Goal: Task Accomplishment & Management: Use online tool/utility

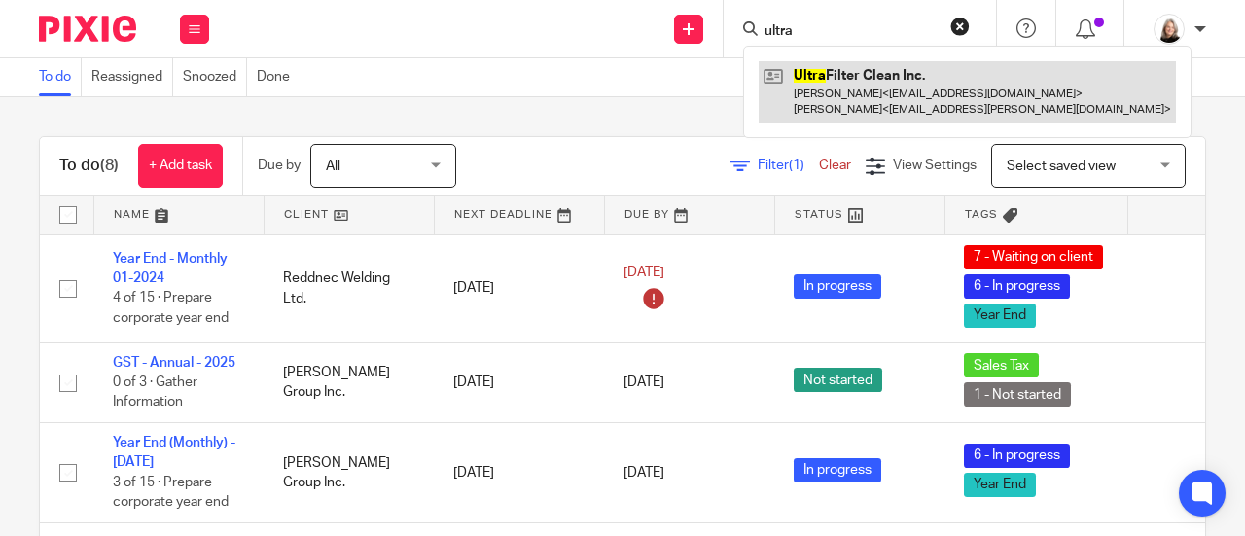
type input "ultra"
click at [788, 87] on link at bounding box center [967, 91] width 417 height 60
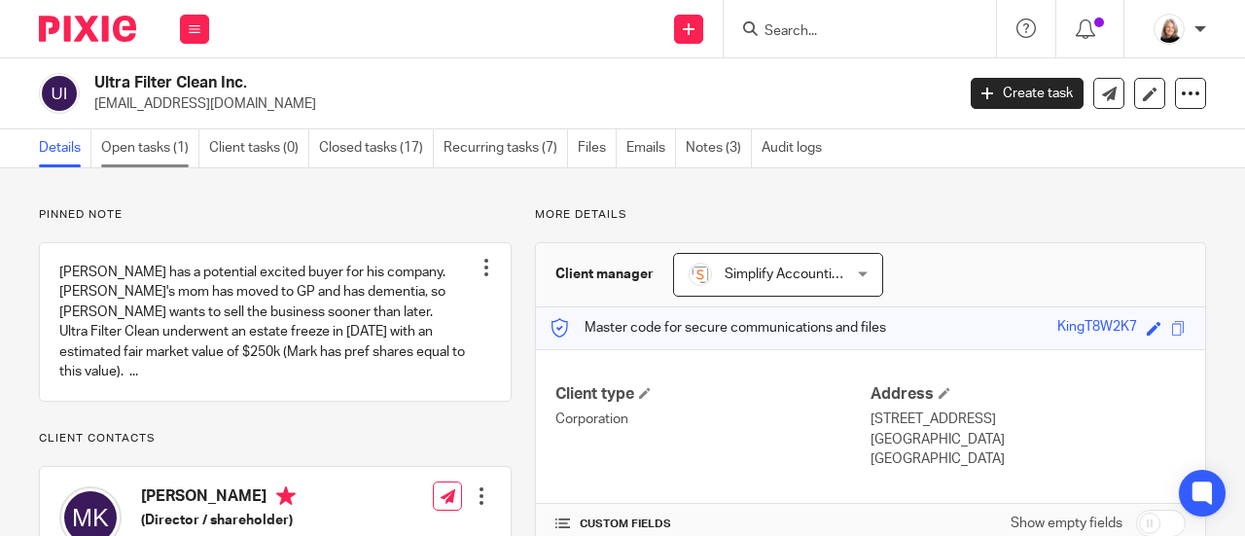
click at [136, 143] on link "Open tasks (1)" at bounding box center [150, 148] width 98 height 38
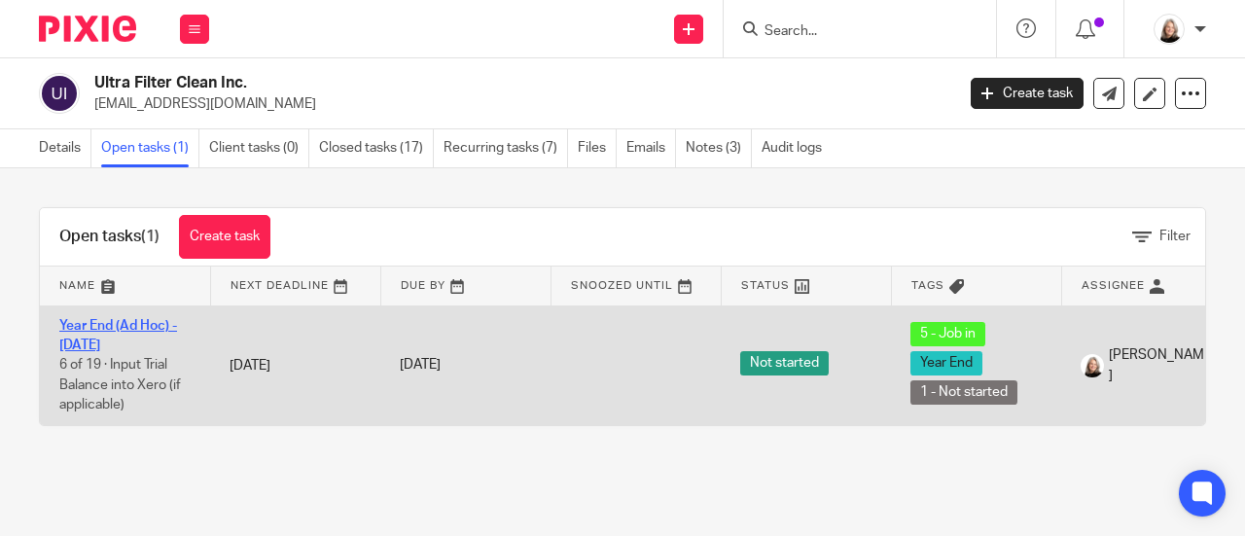
click at [143, 328] on link "Year End (Ad Hoc) - [DATE]" at bounding box center [118, 335] width 118 height 33
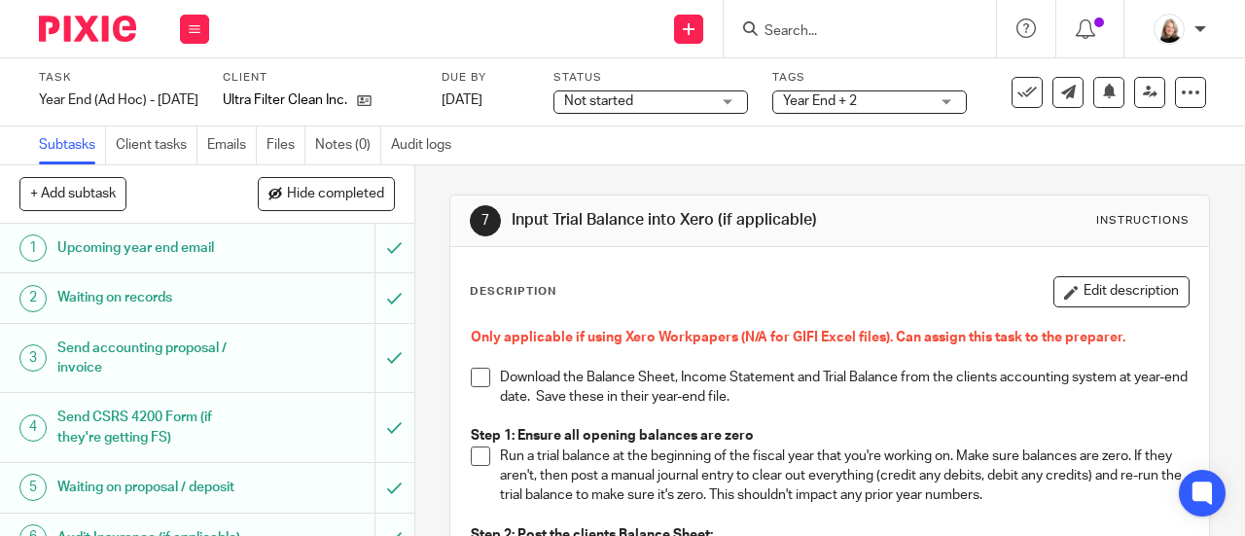
click at [475, 373] on span at bounding box center [480, 377] width 19 height 19
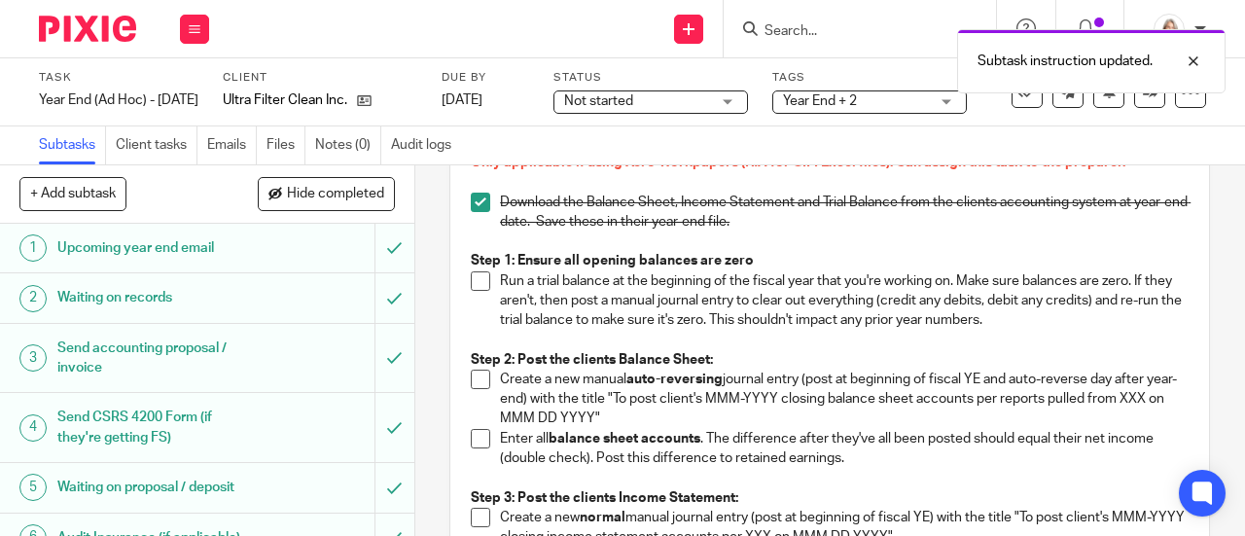
scroll to position [195, 0]
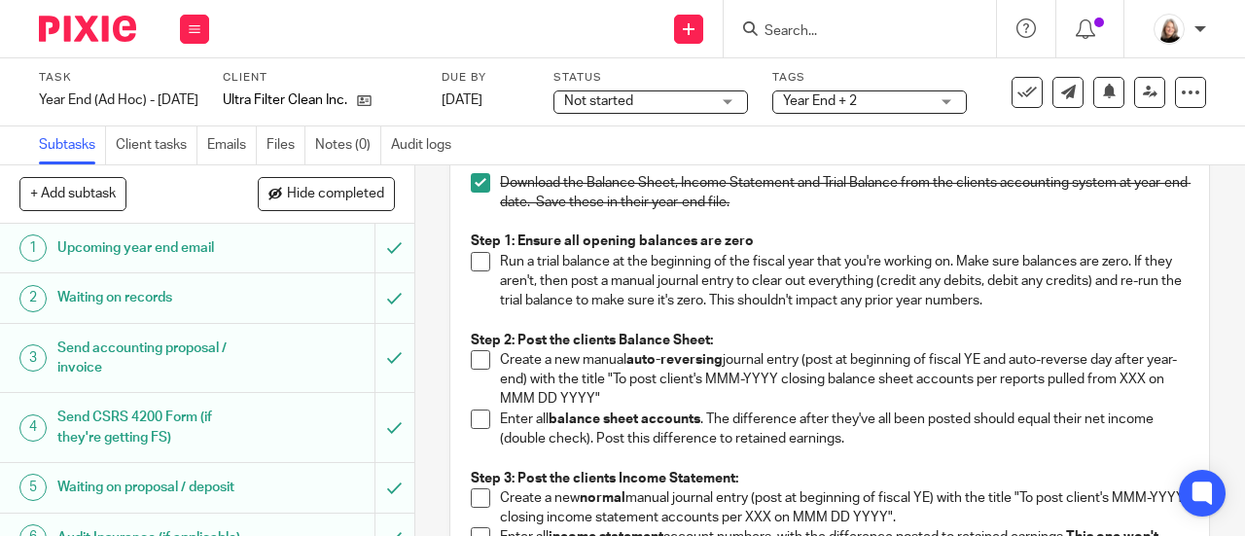
click at [478, 258] on span at bounding box center [480, 261] width 19 height 19
click at [434, 137] on link "Audit logs" at bounding box center [426, 145] width 70 height 38
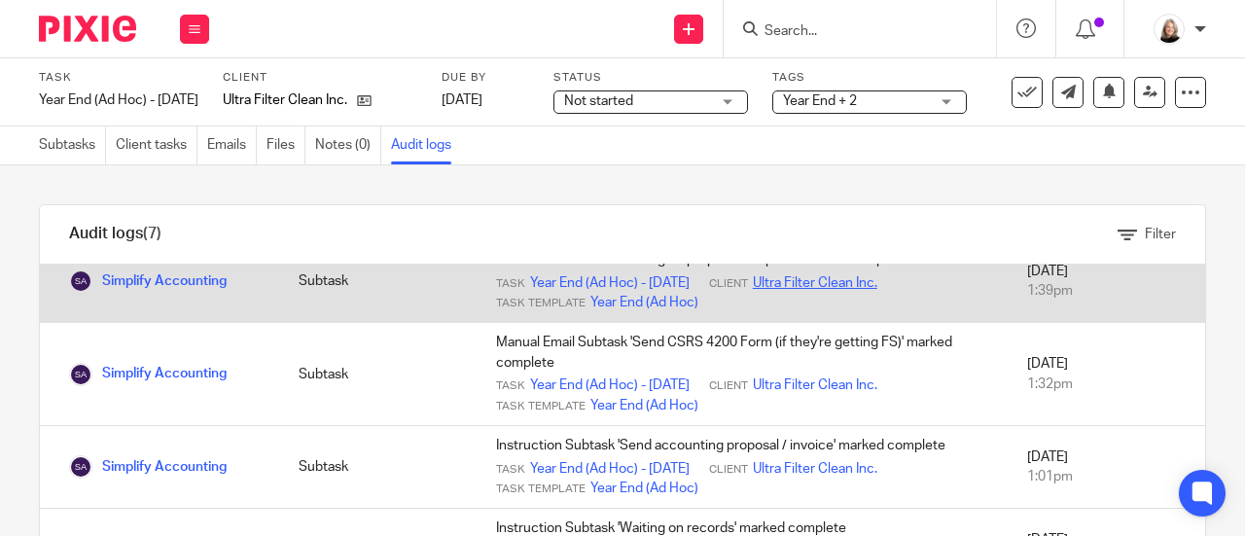
scroll to position [292, 0]
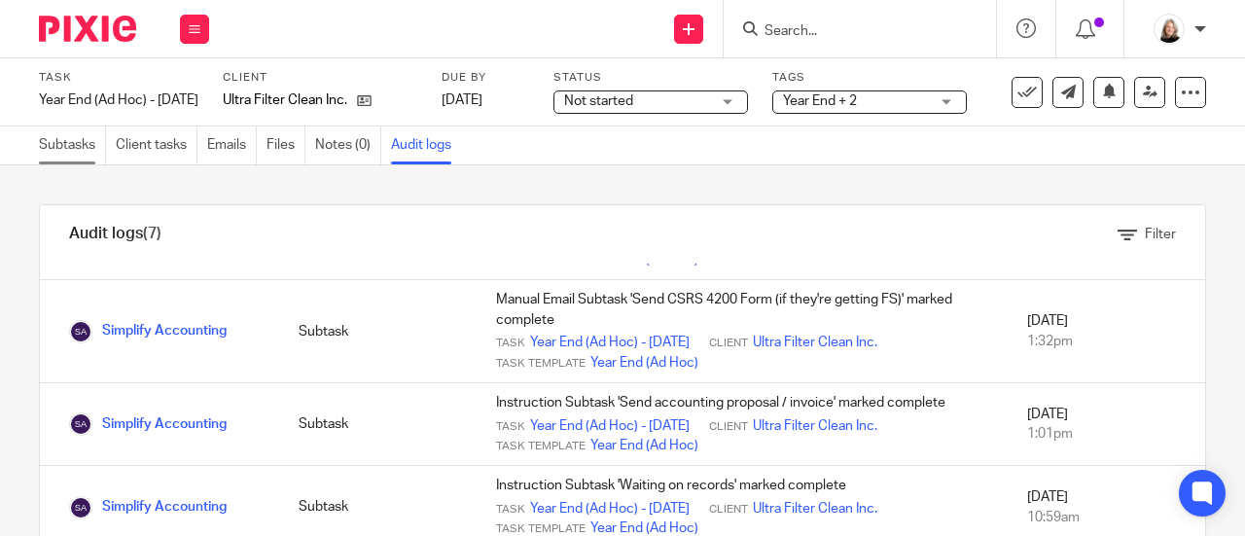
click at [65, 133] on link "Subtasks" at bounding box center [72, 145] width 67 height 38
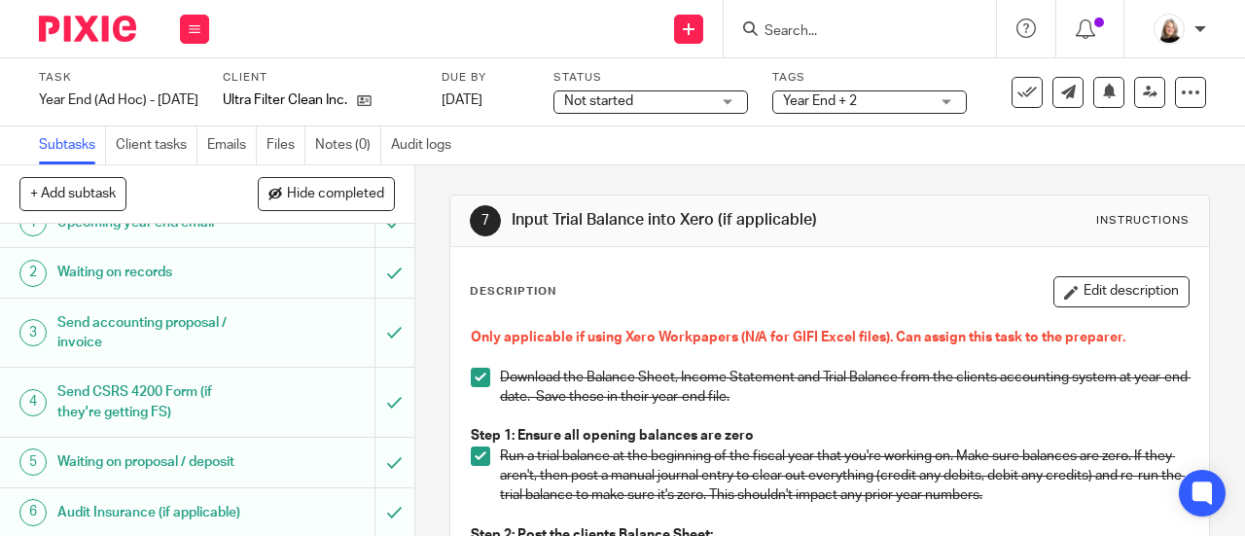
scroll to position [97, 0]
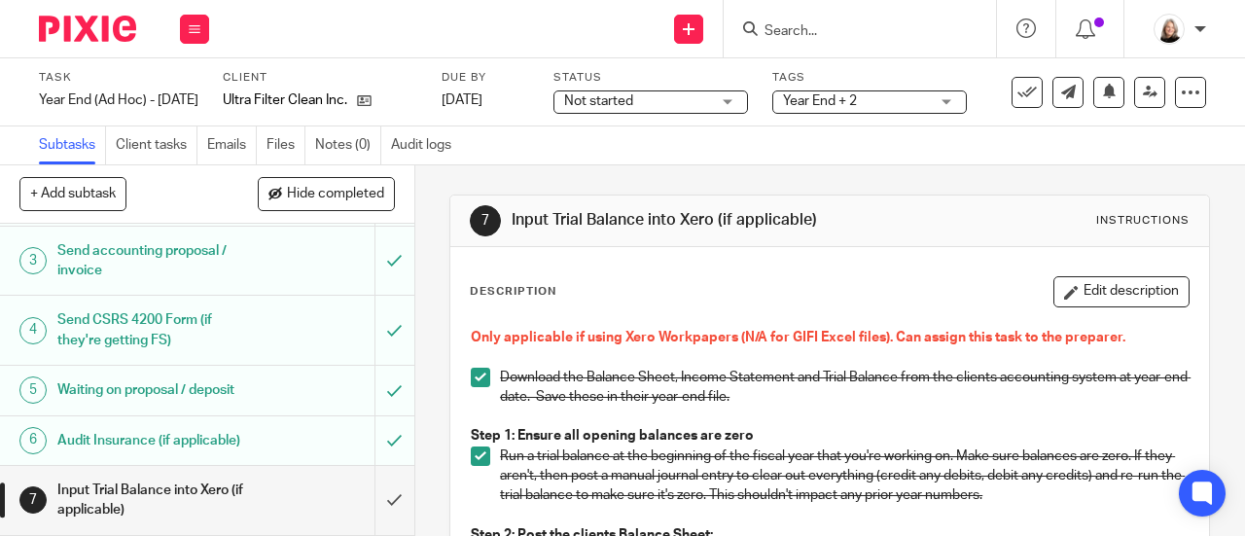
click at [174, 329] on h1 "Send CSRS 4200 Form (if they're getting FS)" at bounding box center [156, 330] width 198 height 50
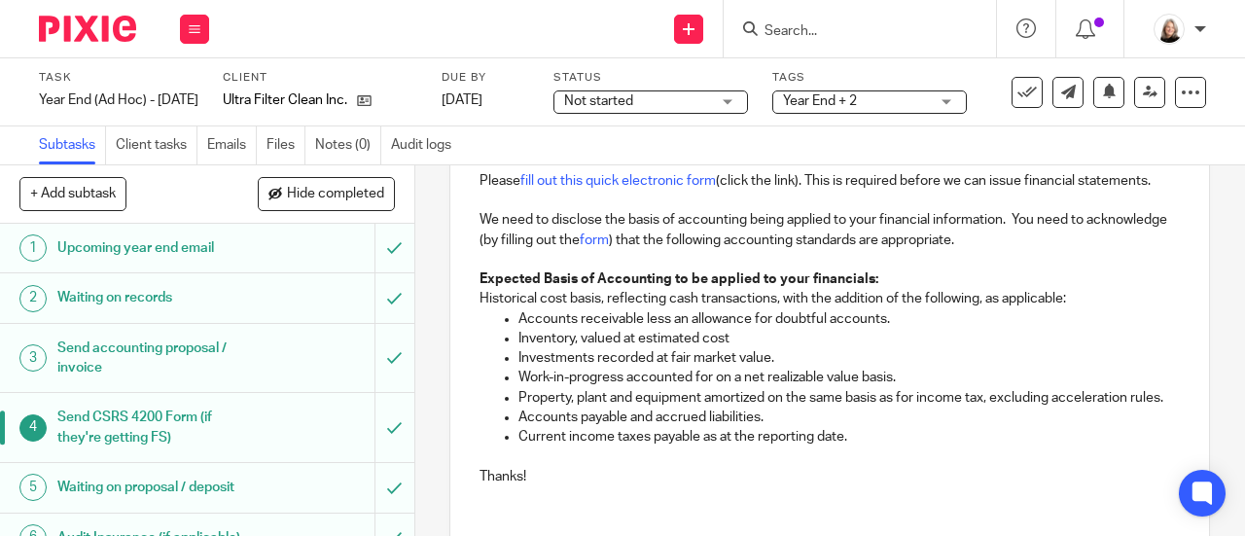
scroll to position [47, 0]
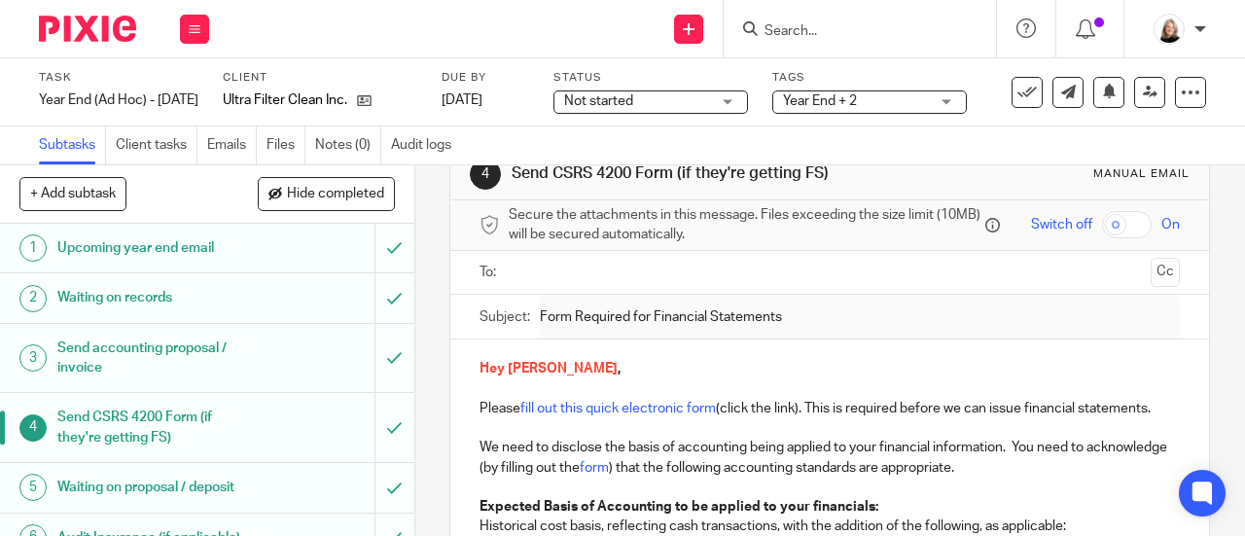
click at [575, 275] on input "text" at bounding box center [828, 273] width 627 height 22
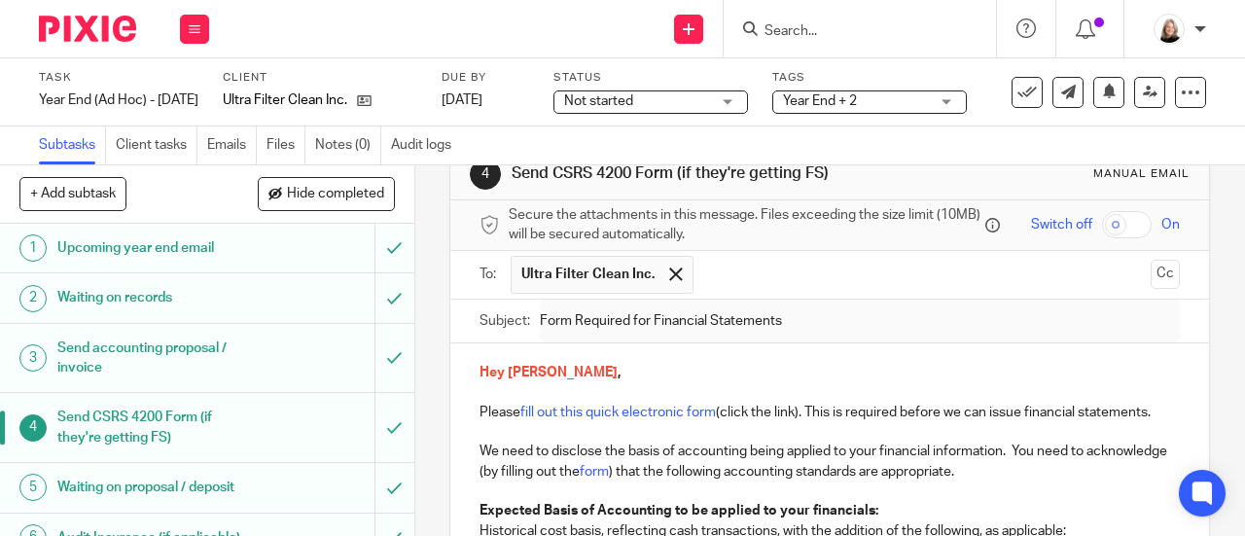
click at [725, 274] on input "text" at bounding box center [923, 275] width 441 height 38
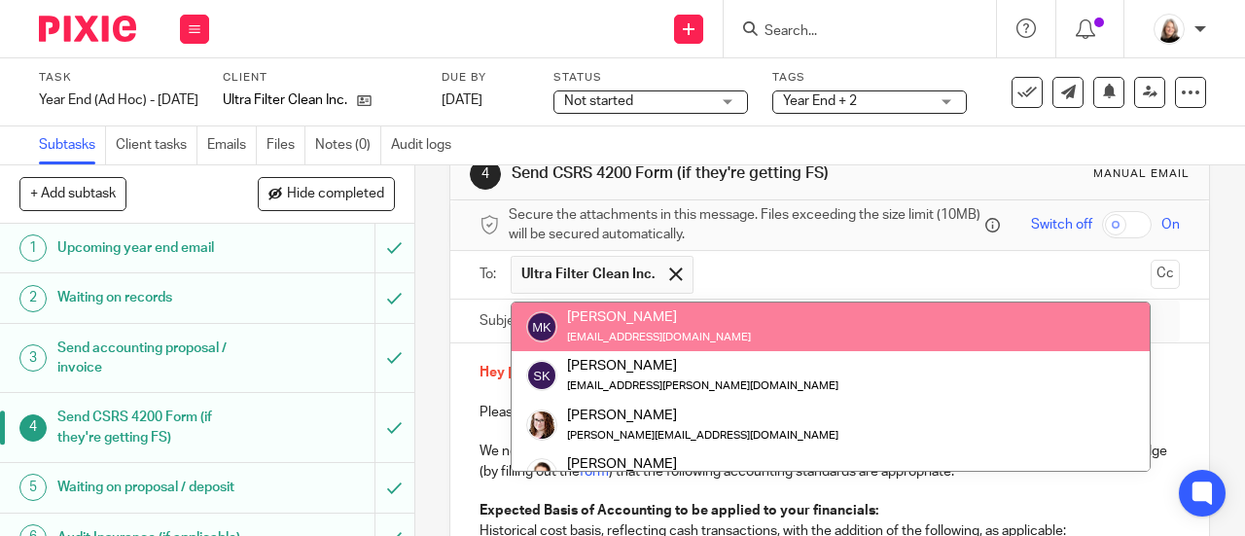
click at [1150, 371] on p "Hey [PERSON_NAME] ," at bounding box center [830, 372] width 700 height 19
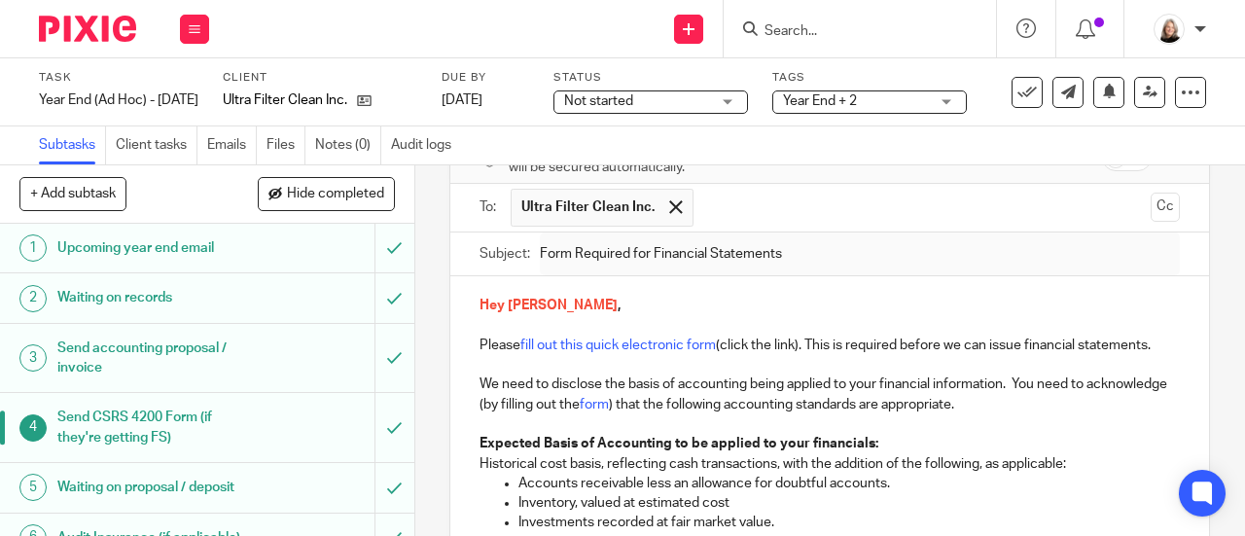
scroll to position [144, 0]
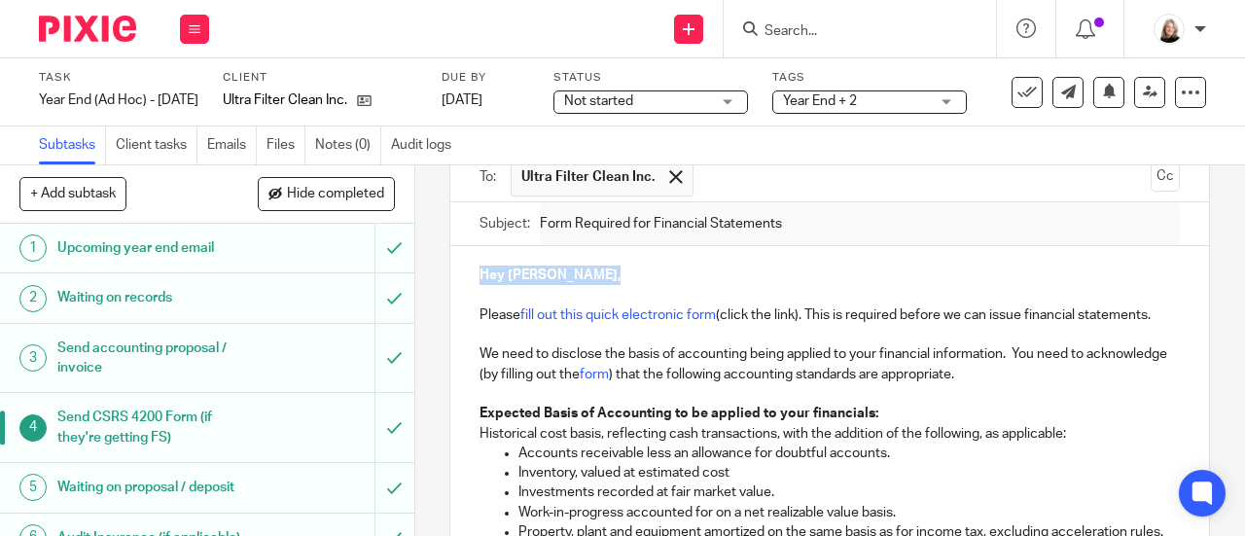
drag, startPoint x: 554, startPoint y: 275, endPoint x: 462, endPoint y: 282, distance: 92.6
click at [462, 282] on div "Hey [PERSON_NAME] , Please fill out this quick electronic form (click the link)…" at bounding box center [829, 440] width 759 height 389
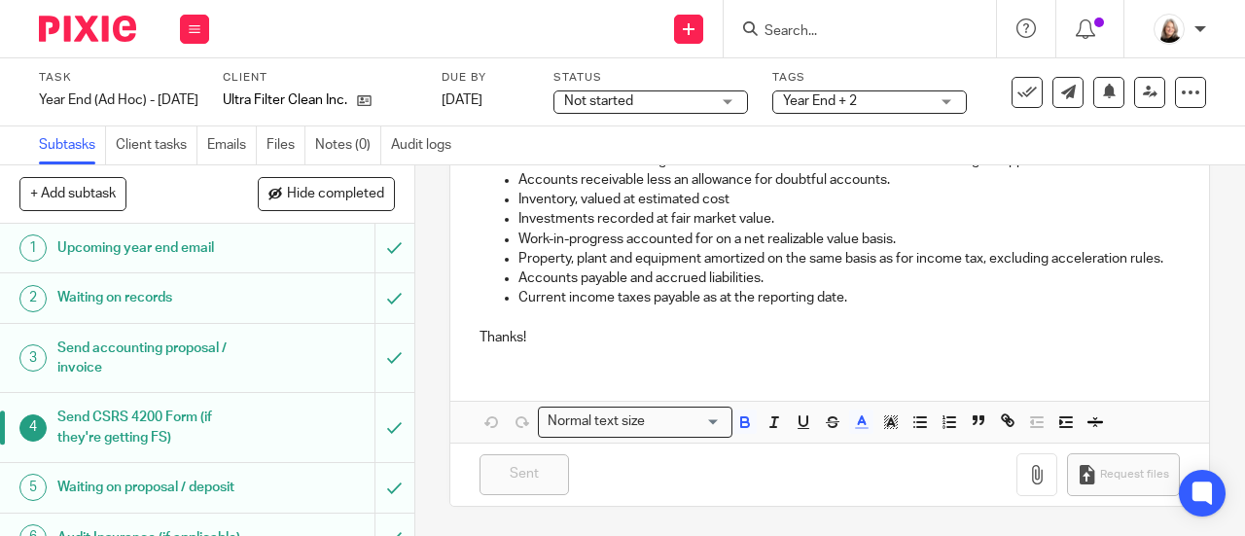
scroll to position [440, 0]
click at [860, 424] on icon "button" at bounding box center [862, 422] width 18 height 18
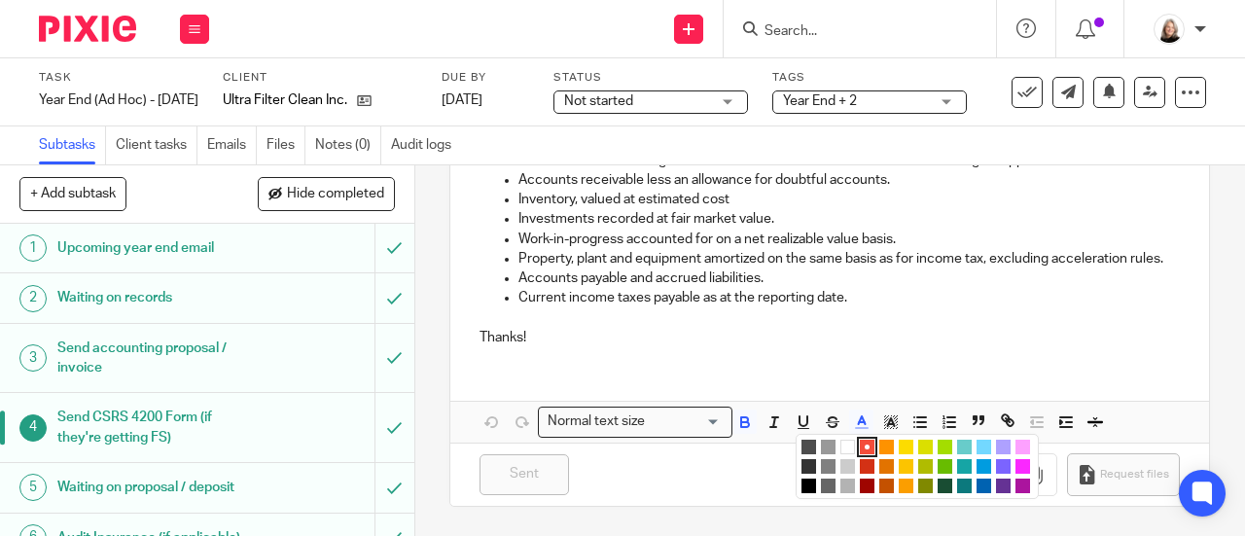
click at [803, 486] on li "color:#000000" at bounding box center [808, 486] width 15 height 15
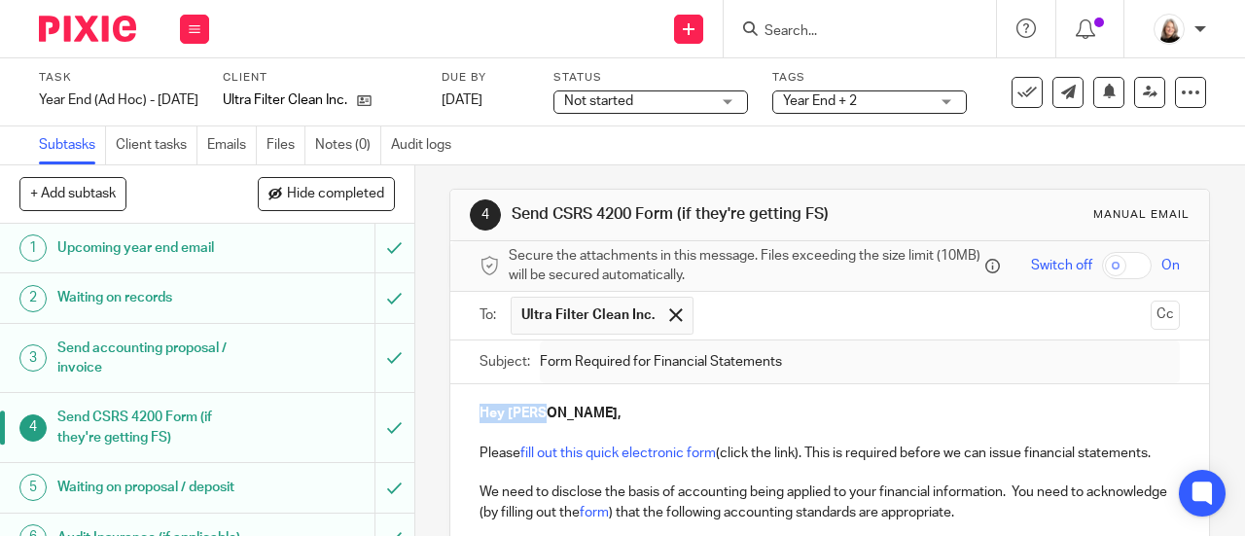
scroll to position [0, 0]
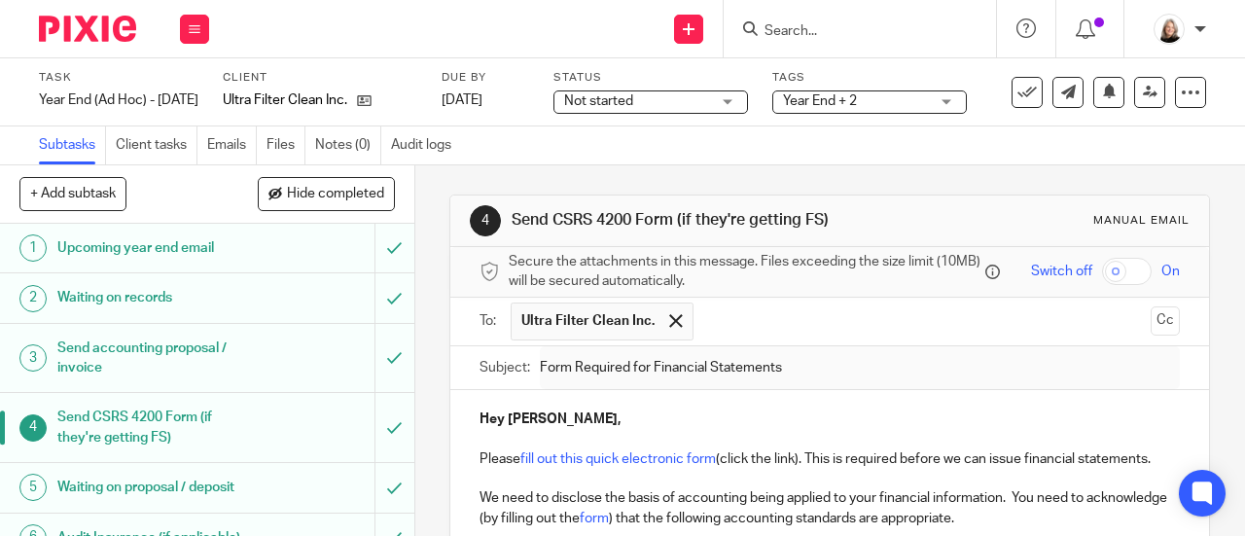
click at [804, 417] on p "Hey Mark," at bounding box center [830, 418] width 700 height 19
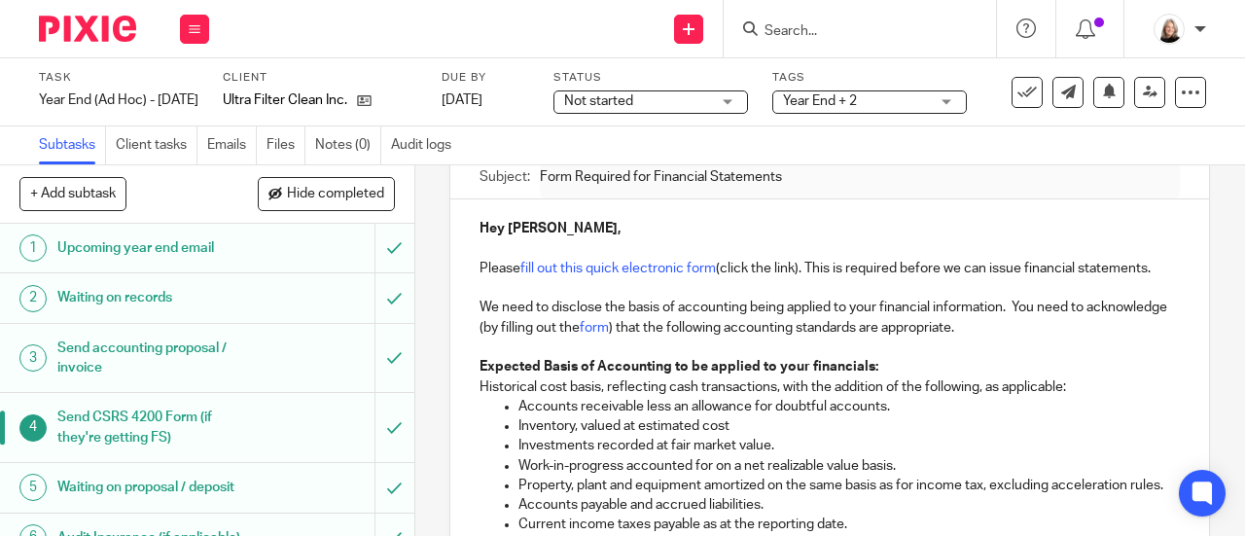
scroll to position [195, 0]
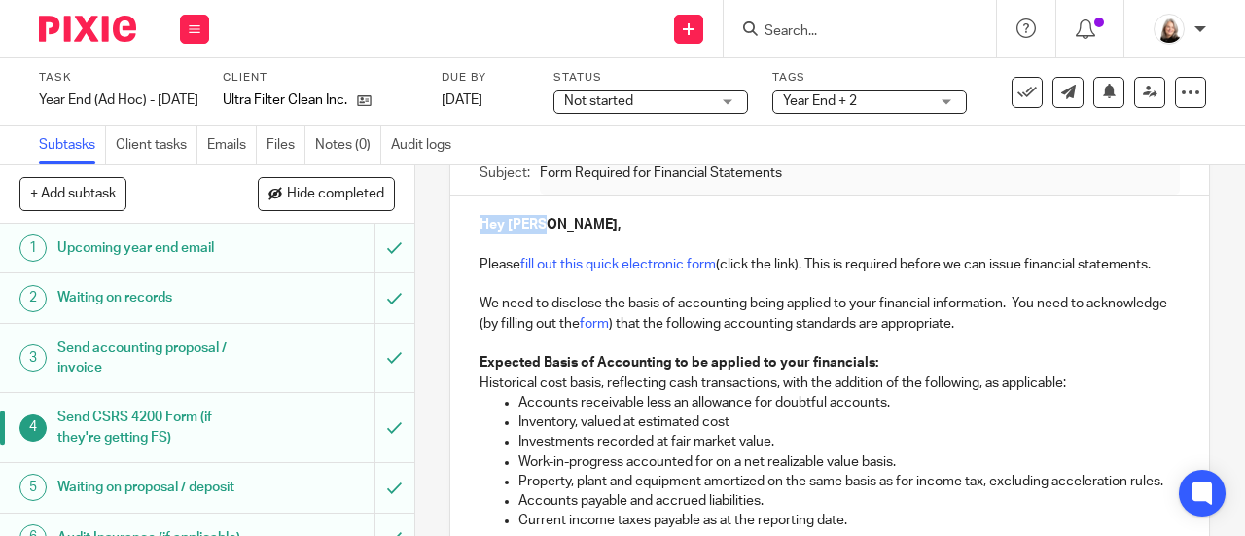
drag, startPoint x: 574, startPoint y: 234, endPoint x: 465, endPoint y: 235, distance: 108.9
click at [465, 235] on div "Hey Mark, Please fill out this quick electronic form (click the link). This is …" at bounding box center [829, 389] width 759 height 389
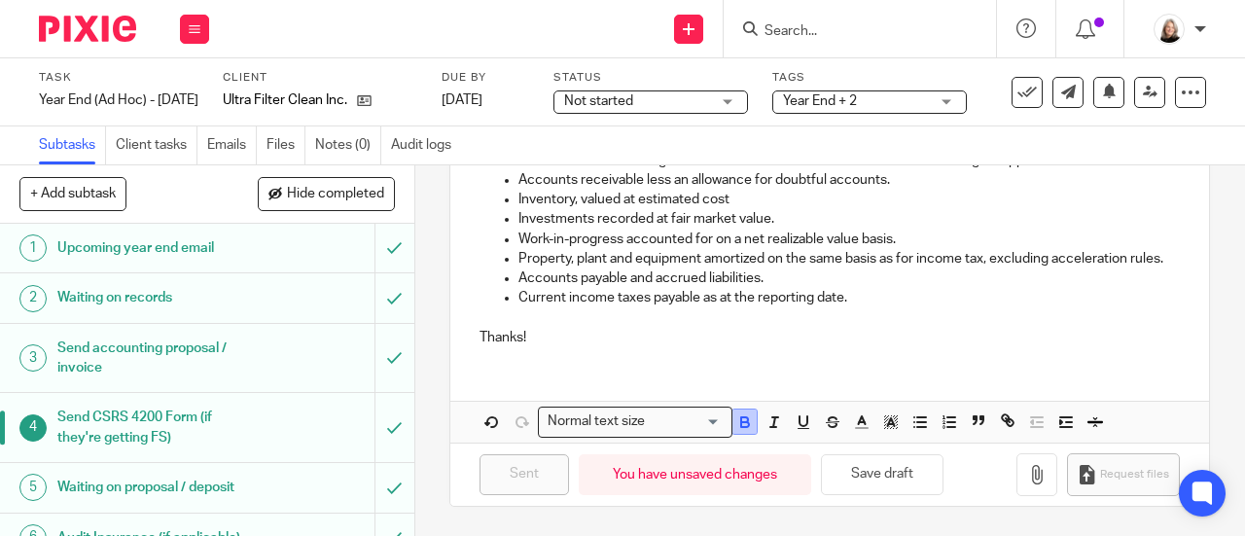
click at [741, 417] on icon "button" at bounding box center [744, 419] width 7 height 5
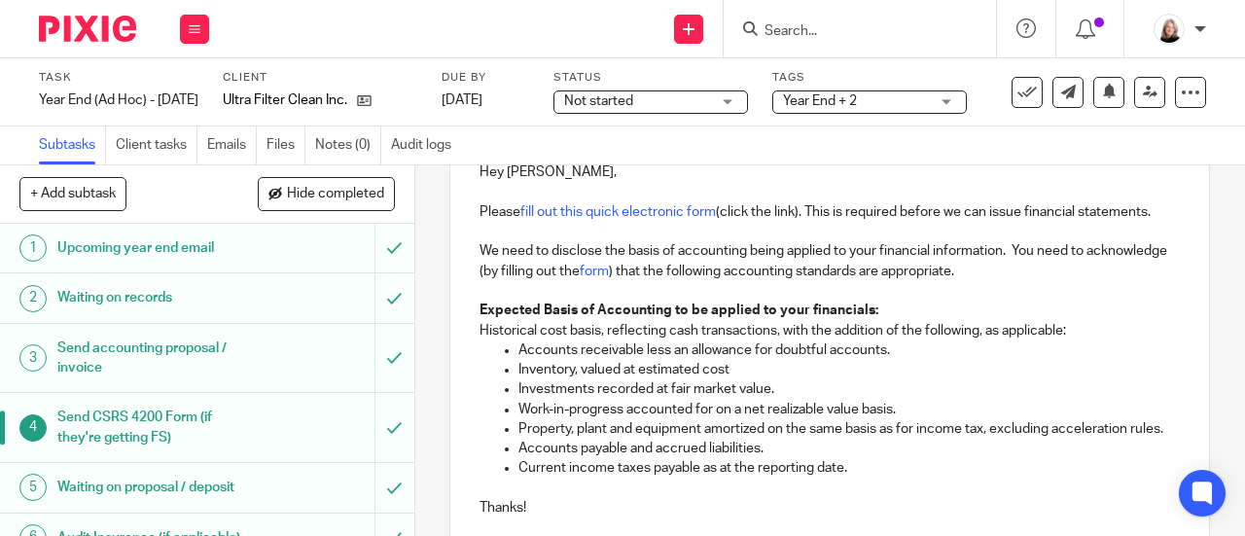
scroll to position [150, 0]
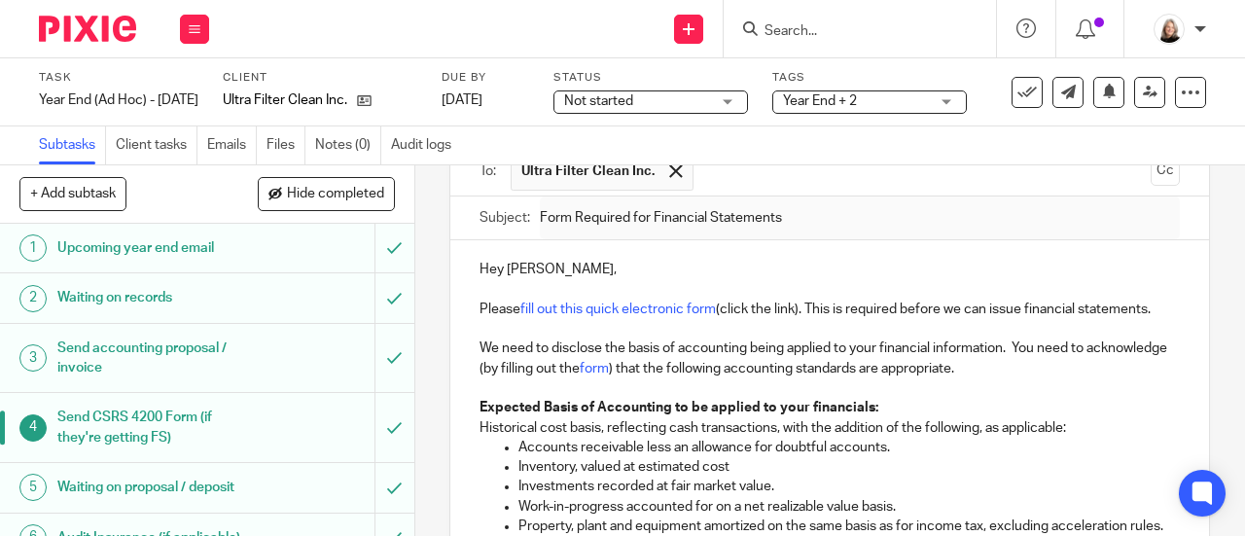
click at [882, 372] on p "Please fill out this quick electronic form (click the link). This is required b…" at bounding box center [830, 359] width 700 height 119
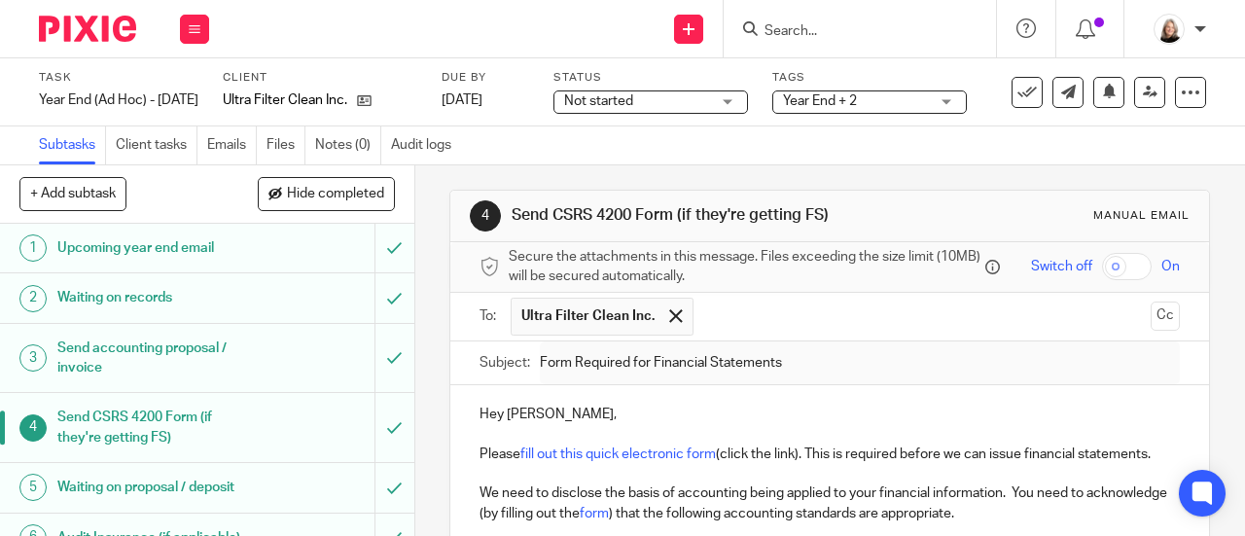
scroll to position [0, 0]
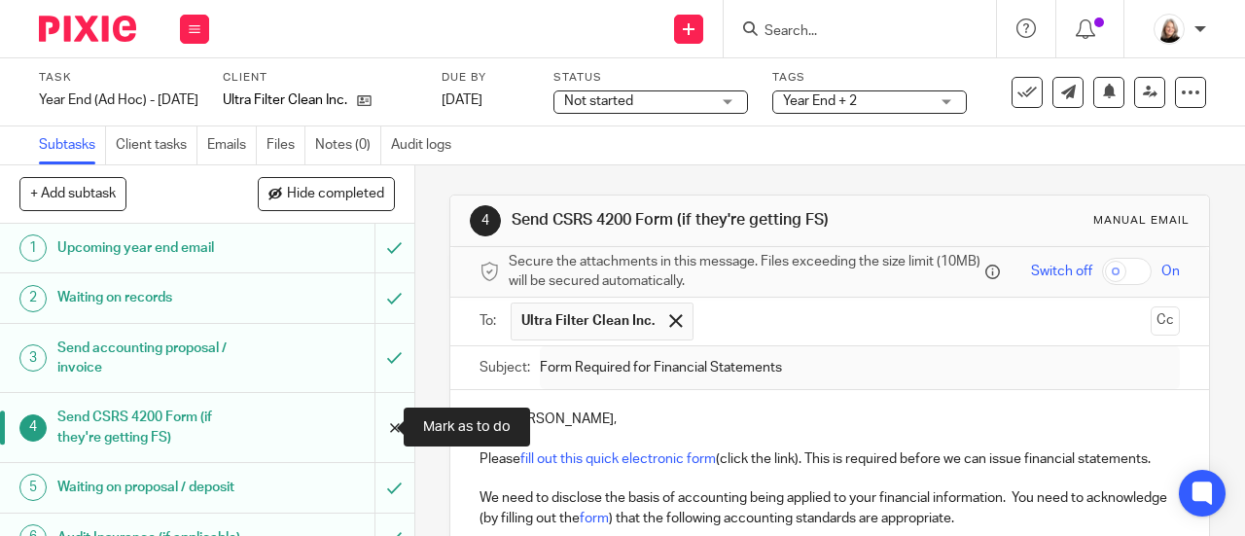
click at [379, 433] on input "submit" at bounding box center [207, 427] width 414 height 69
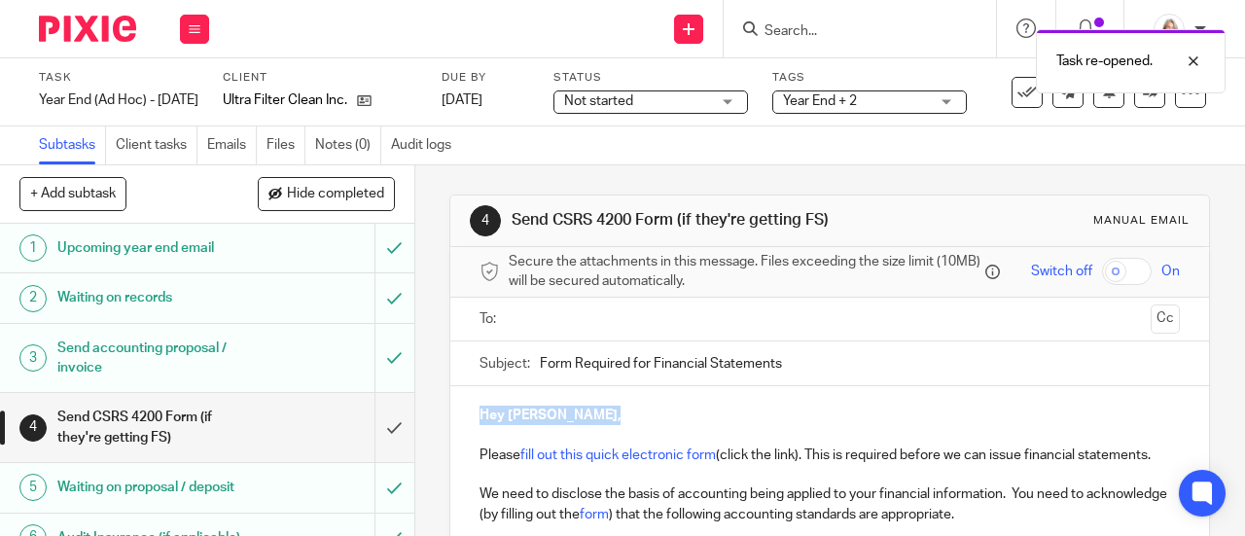
drag, startPoint x: 547, startPoint y: 423, endPoint x: 473, endPoint y: 423, distance: 73.9
click at [480, 423] on p "Hey [PERSON_NAME] ," at bounding box center [830, 415] width 700 height 19
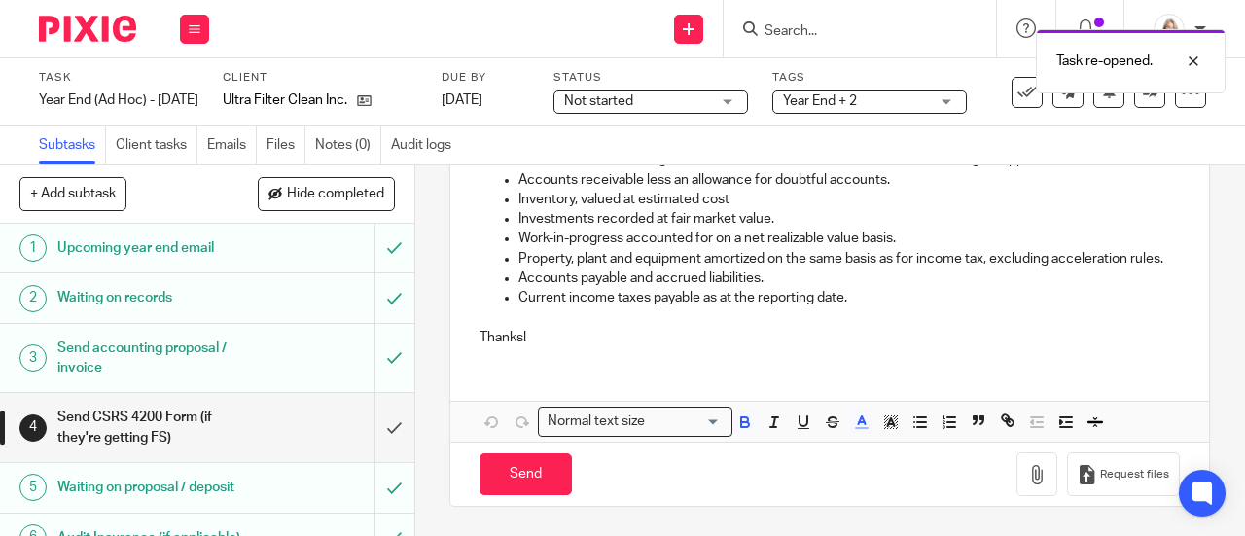
scroll to position [436, 0]
click at [882, 431] on icon "button" at bounding box center [891, 422] width 18 height 18
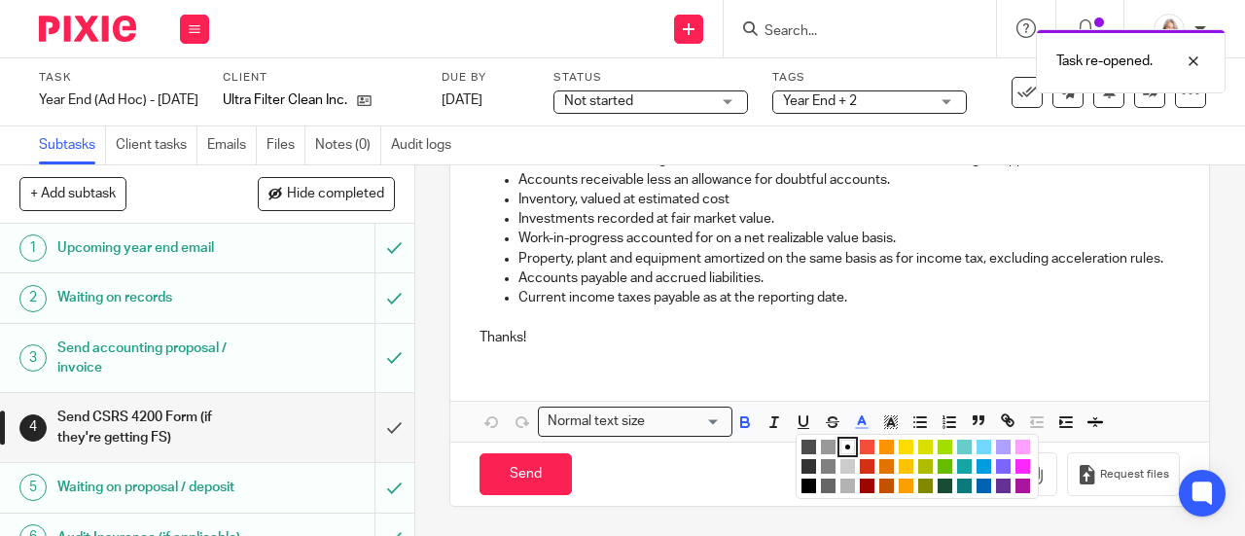
click at [801, 489] on li "color:#000000" at bounding box center [808, 486] width 15 height 15
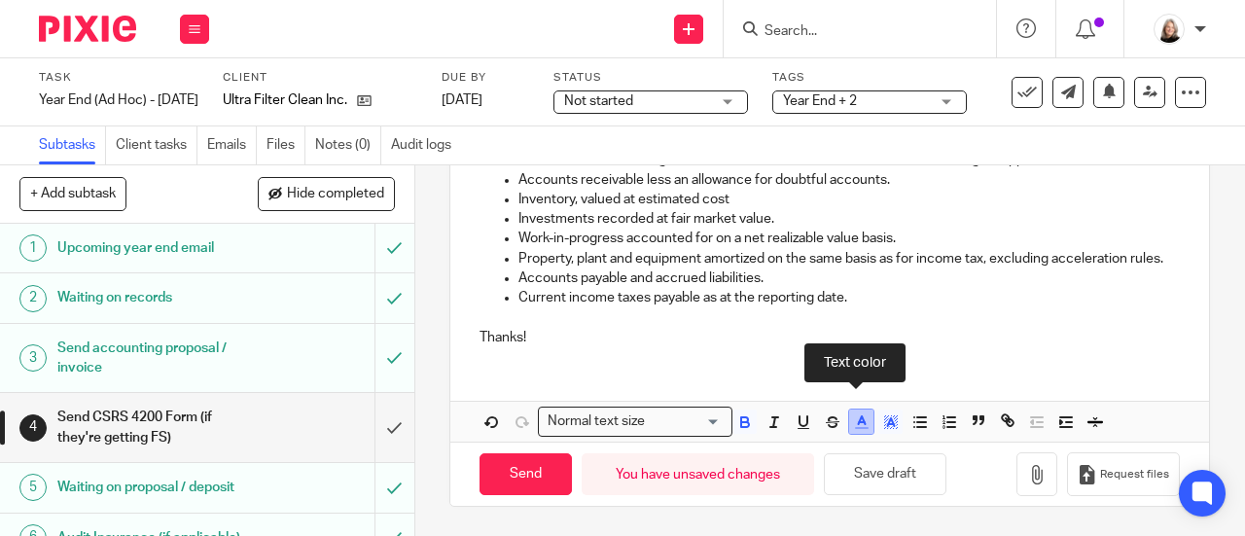
click at [859, 421] on icon "button" at bounding box center [862, 422] width 18 height 18
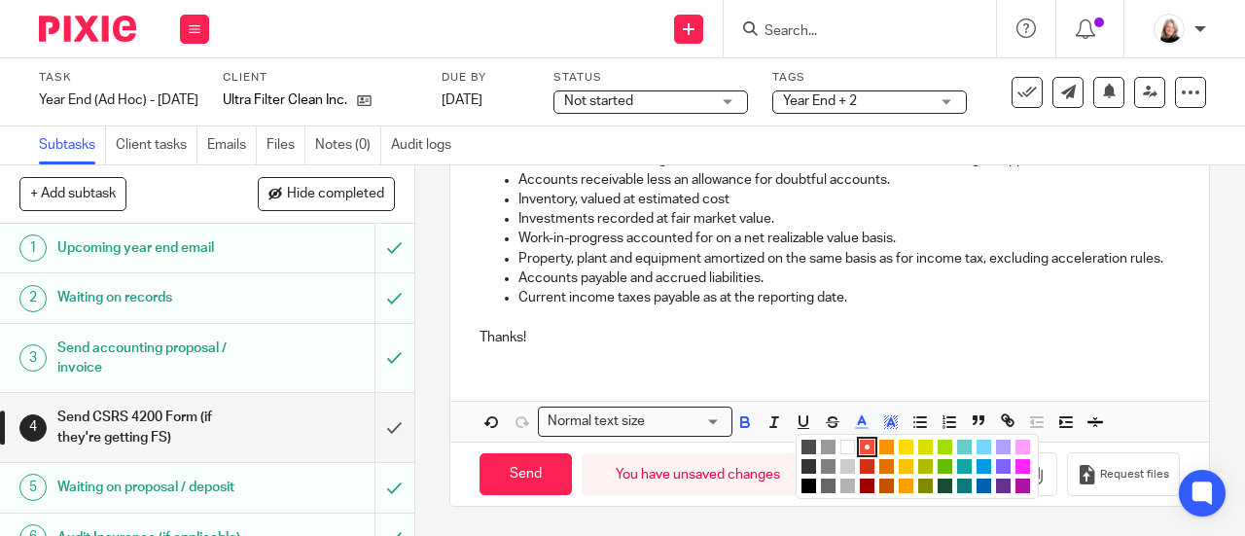
click at [796, 488] on div "Compact color picker" at bounding box center [917, 466] width 243 height 65
click at [801, 481] on li "color:#000000" at bounding box center [808, 486] width 15 height 15
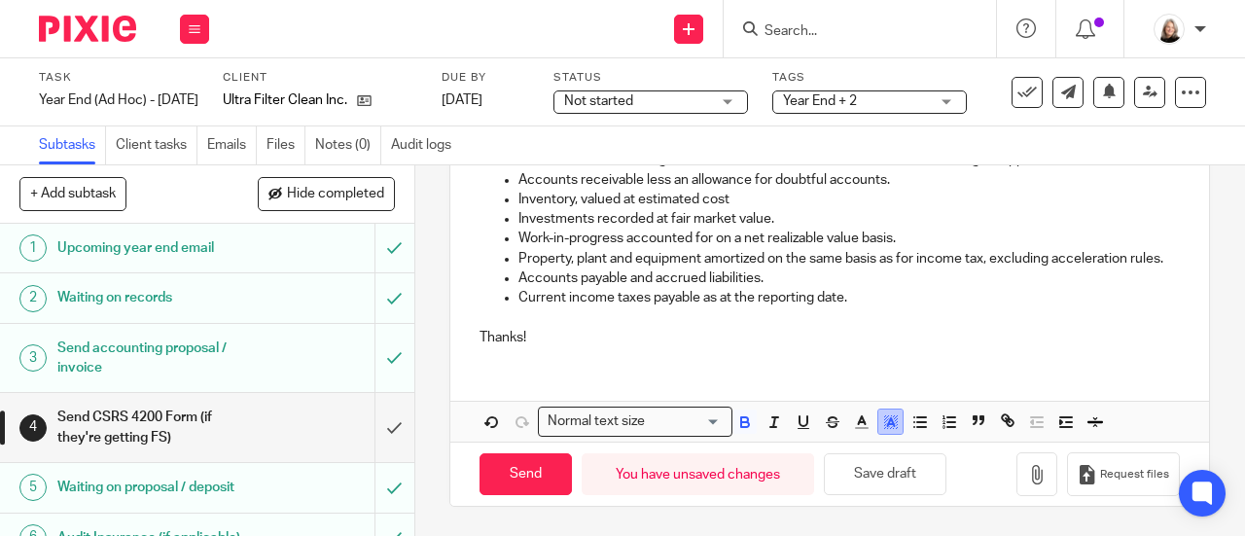
click at [882, 421] on icon "button" at bounding box center [891, 422] width 18 height 18
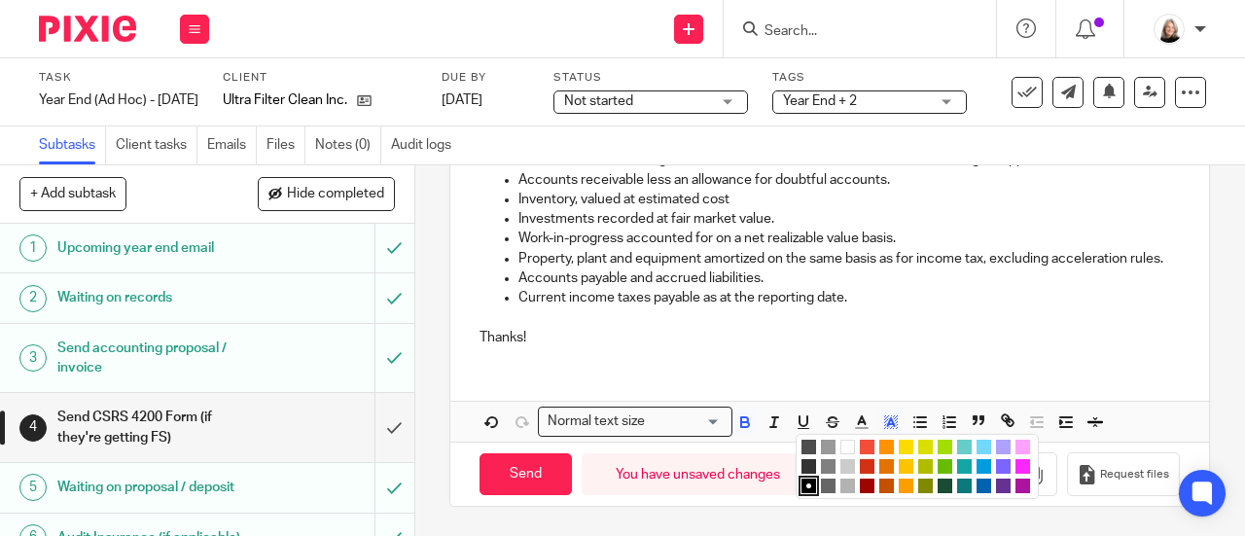
click at [844, 450] on li "color:#FFFFFF" at bounding box center [847, 447] width 15 height 15
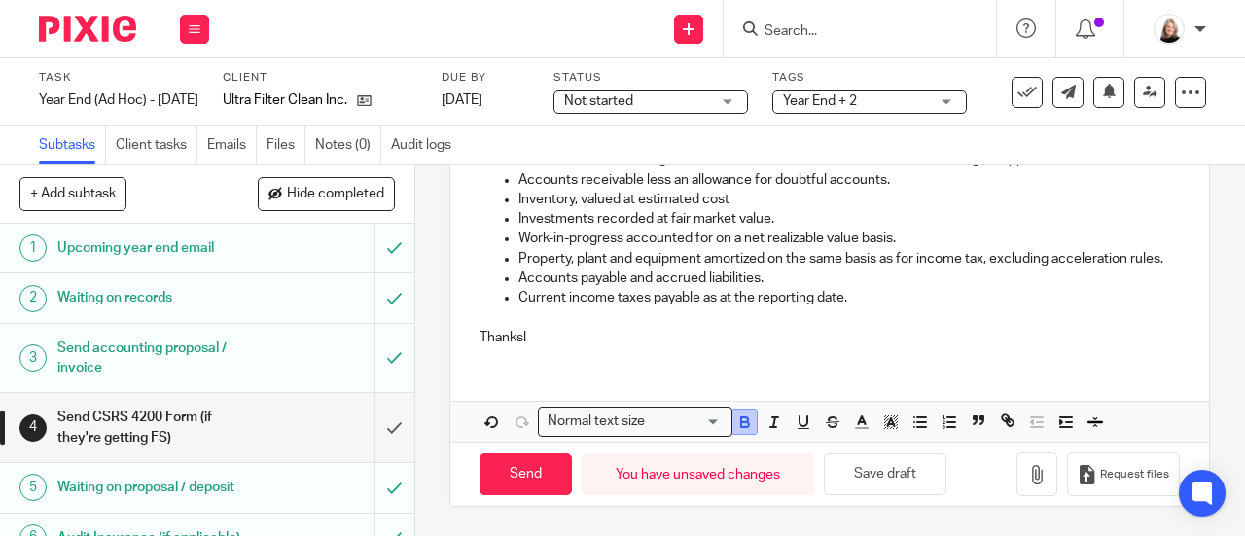
click at [741, 424] on icon "button" at bounding box center [745, 424] width 8 height 5
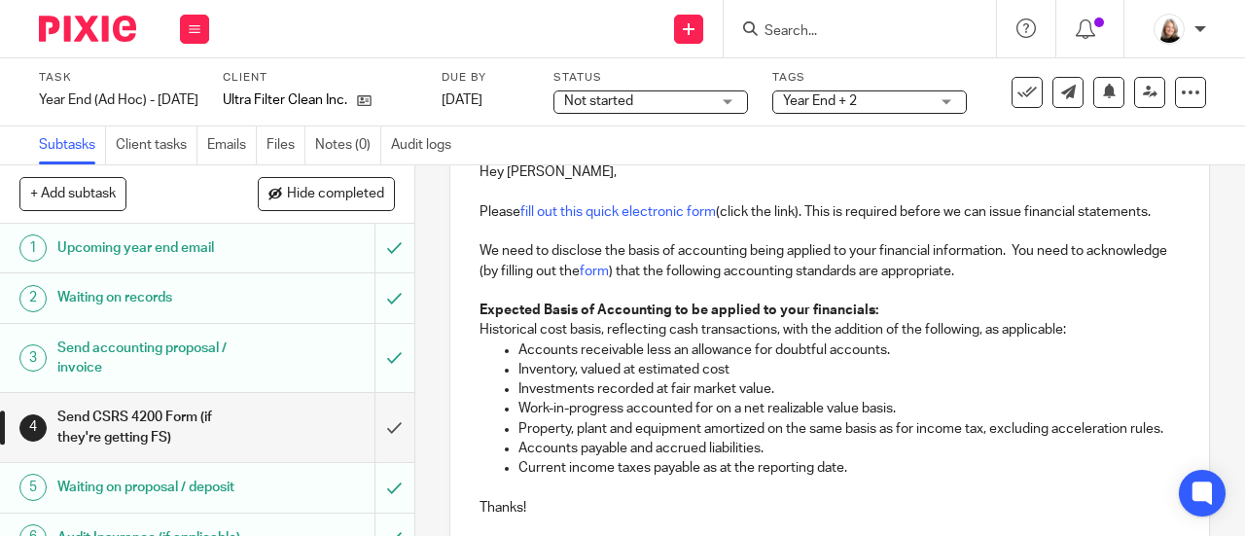
click at [796, 394] on p "Investments recorded at fair market value." at bounding box center [848, 388] width 661 height 19
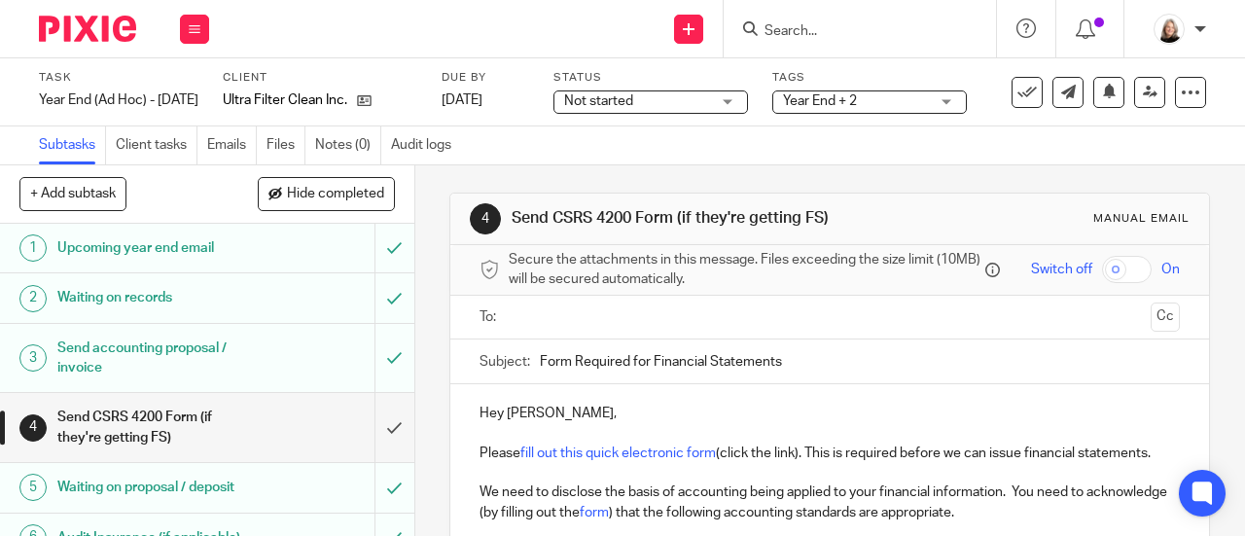
scroll to position [0, 0]
click at [695, 331] on input "text" at bounding box center [828, 319] width 627 height 22
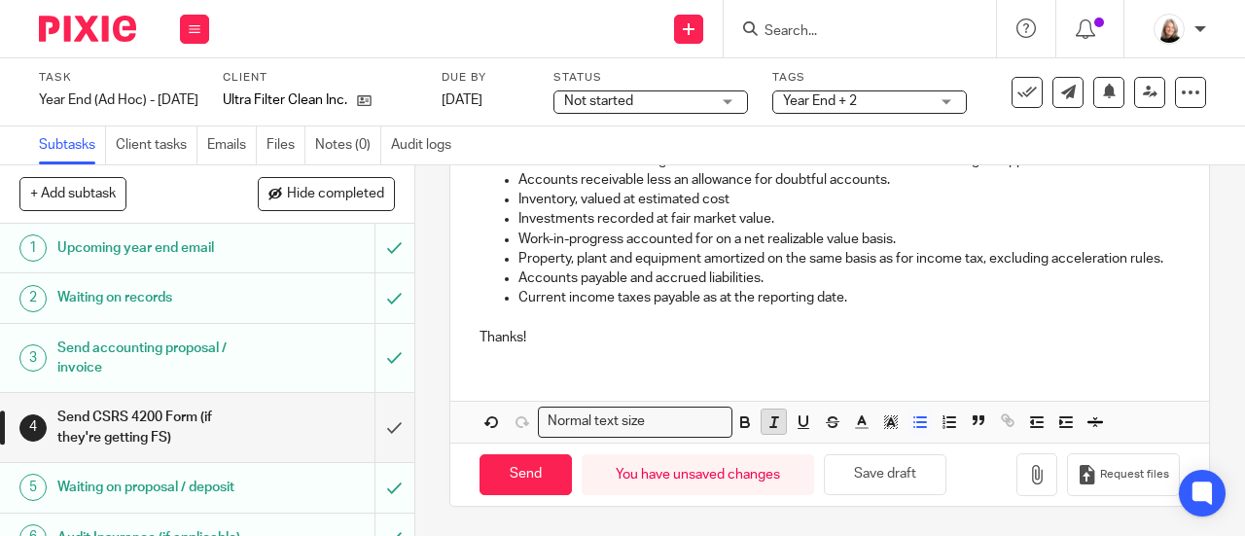
scroll to position [440, 0]
click at [527, 472] on input "Send" at bounding box center [526, 475] width 92 height 42
type input "Sent"
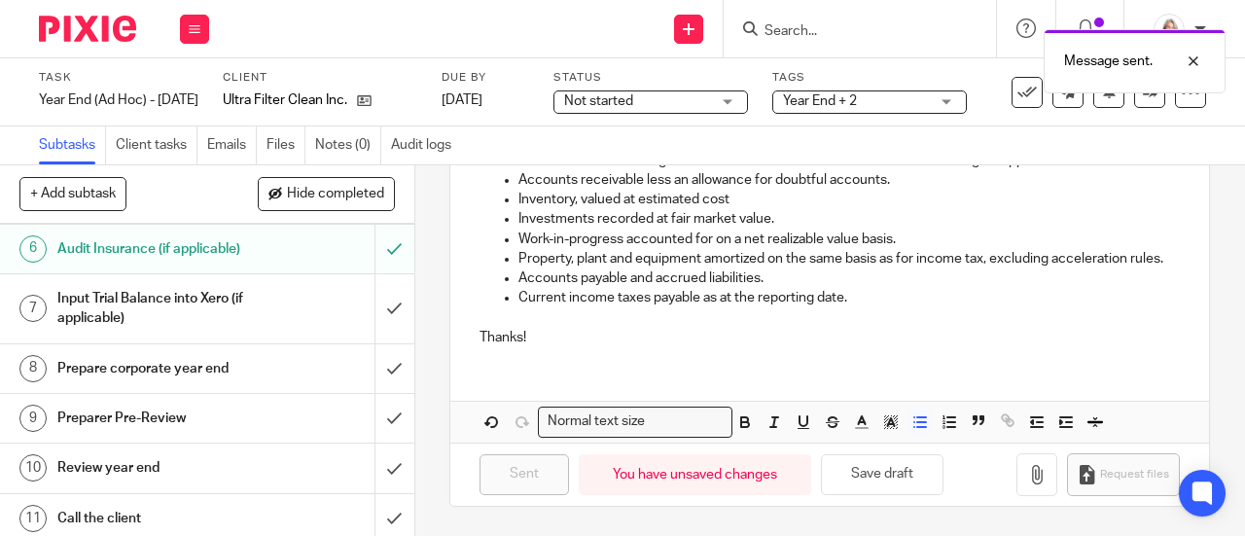
scroll to position [195, 0]
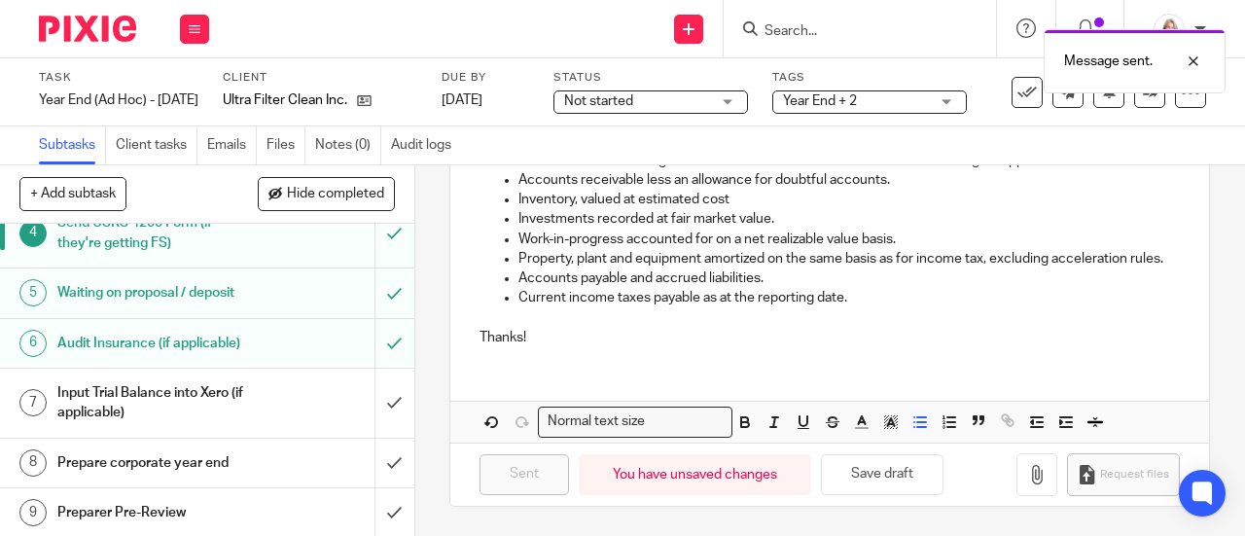
click at [223, 402] on h1 "Input Trial Balance into Xero (if applicable)" at bounding box center [156, 403] width 198 height 50
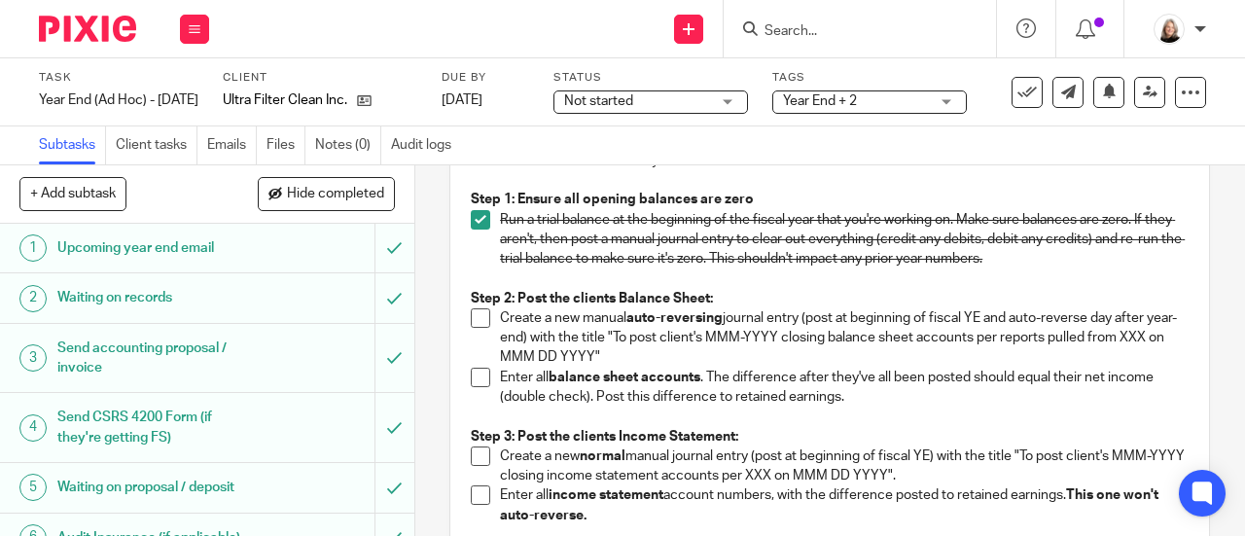
scroll to position [195, 0]
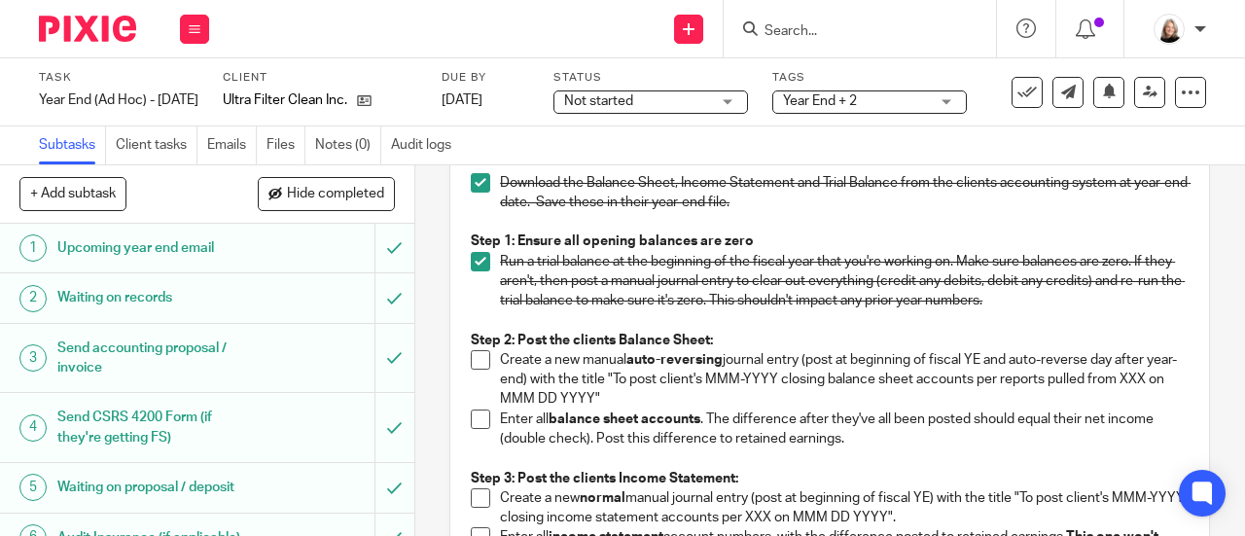
click at [478, 261] on span at bounding box center [480, 261] width 19 height 19
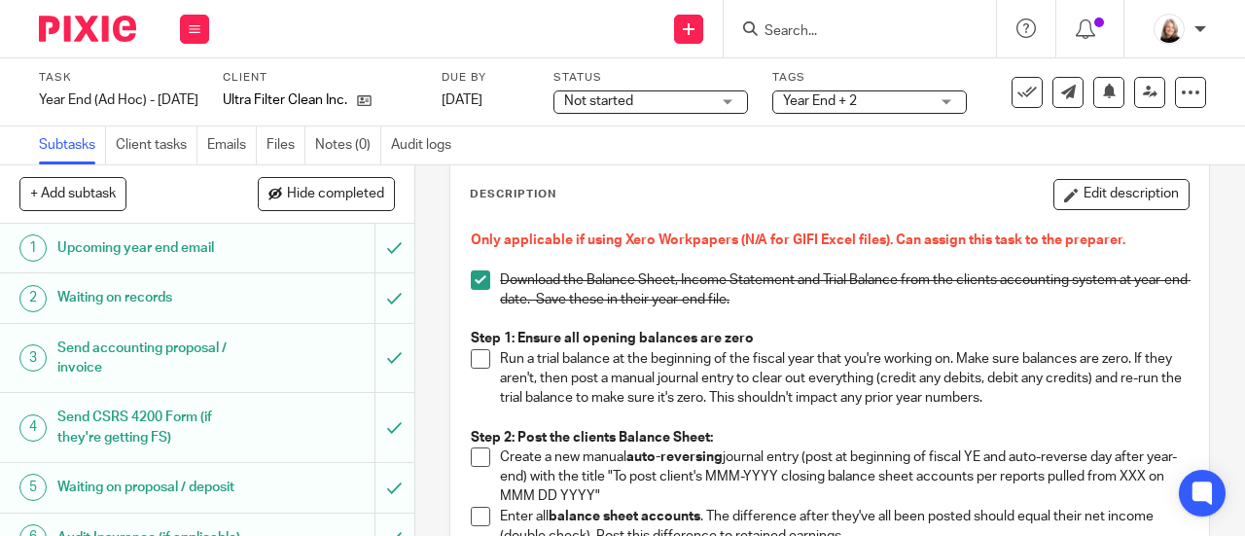
click at [471, 359] on span at bounding box center [480, 358] width 19 height 19
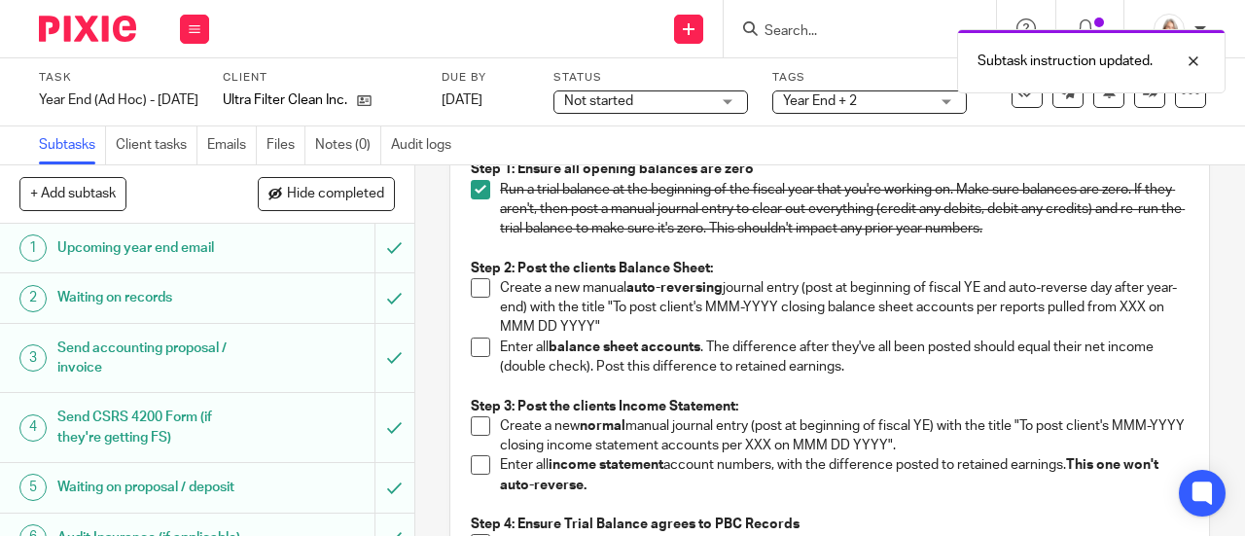
scroll to position [292, 0]
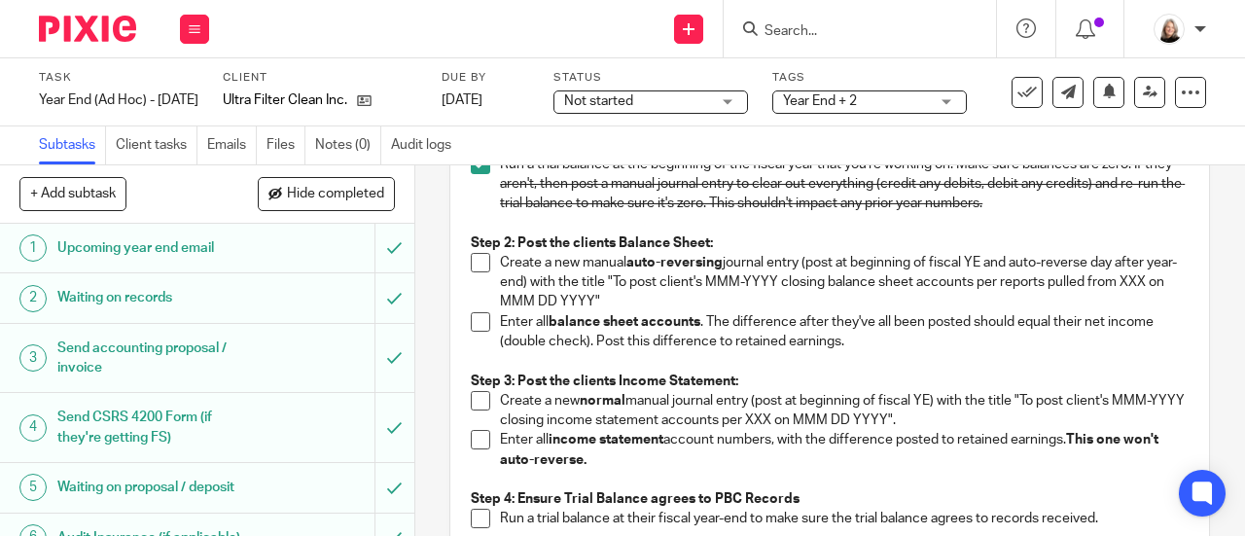
click at [477, 260] on span at bounding box center [480, 262] width 19 height 19
click at [477, 328] on span at bounding box center [480, 321] width 19 height 19
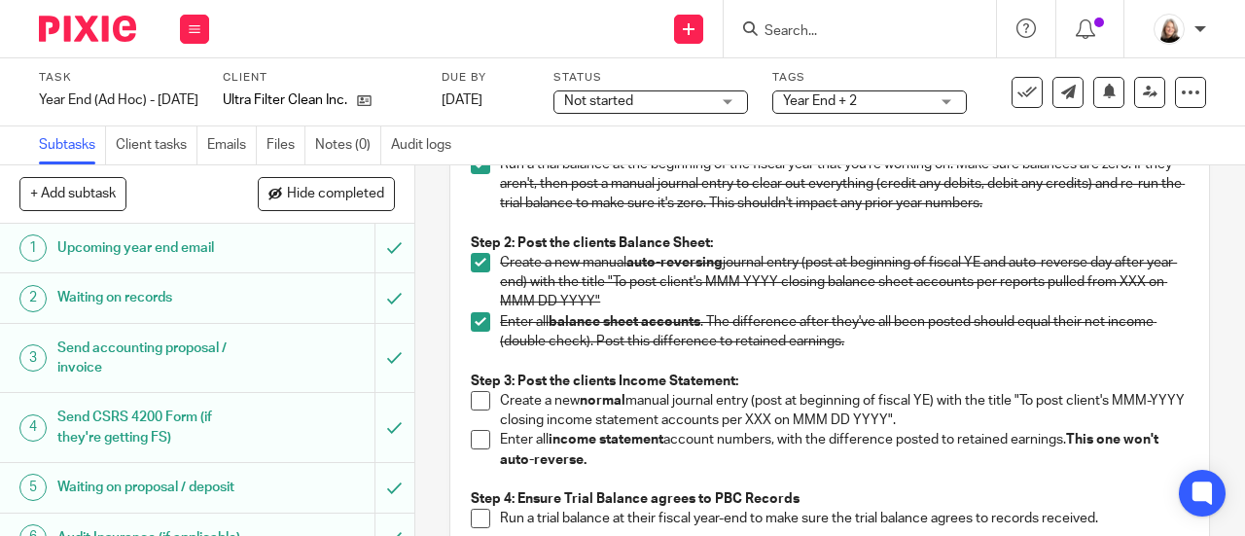
click at [487, 436] on li "Enter all income statement account numbers, with the difference posted to retai…" at bounding box center [830, 450] width 718 height 40
click at [471, 434] on span at bounding box center [480, 439] width 19 height 19
click at [471, 402] on span at bounding box center [480, 400] width 19 height 19
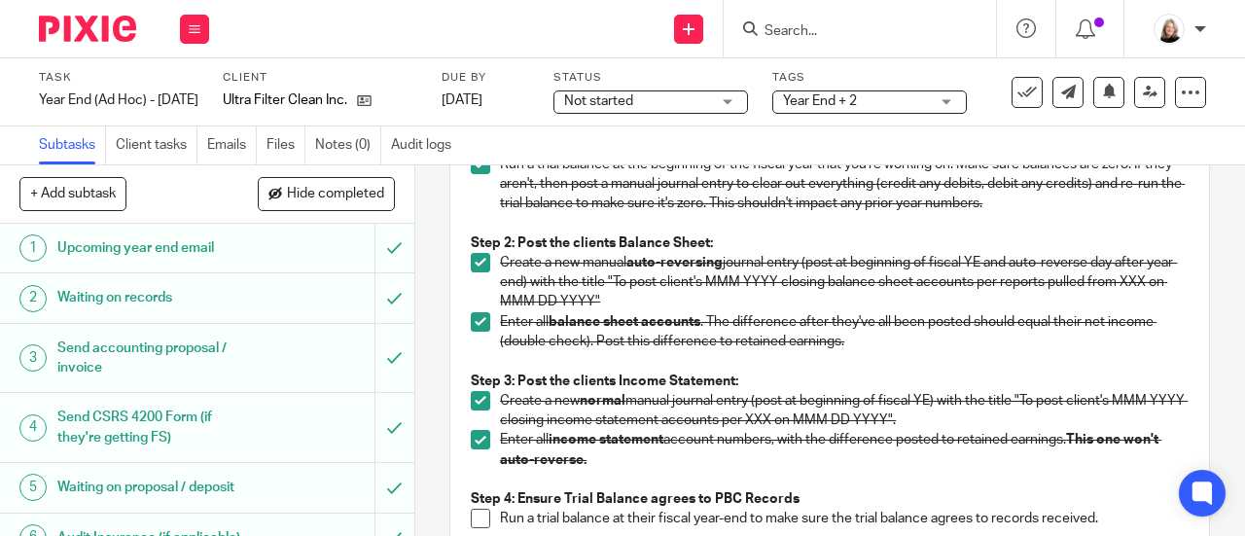
scroll to position [389, 0]
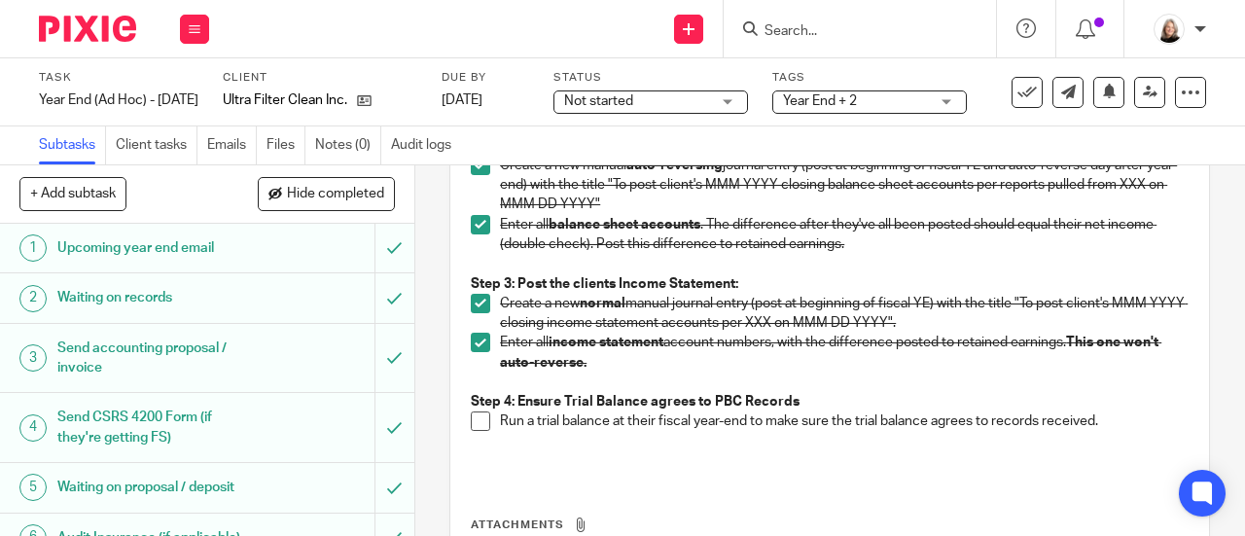
click at [474, 417] on span at bounding box center [480, 420] width 19 height 19
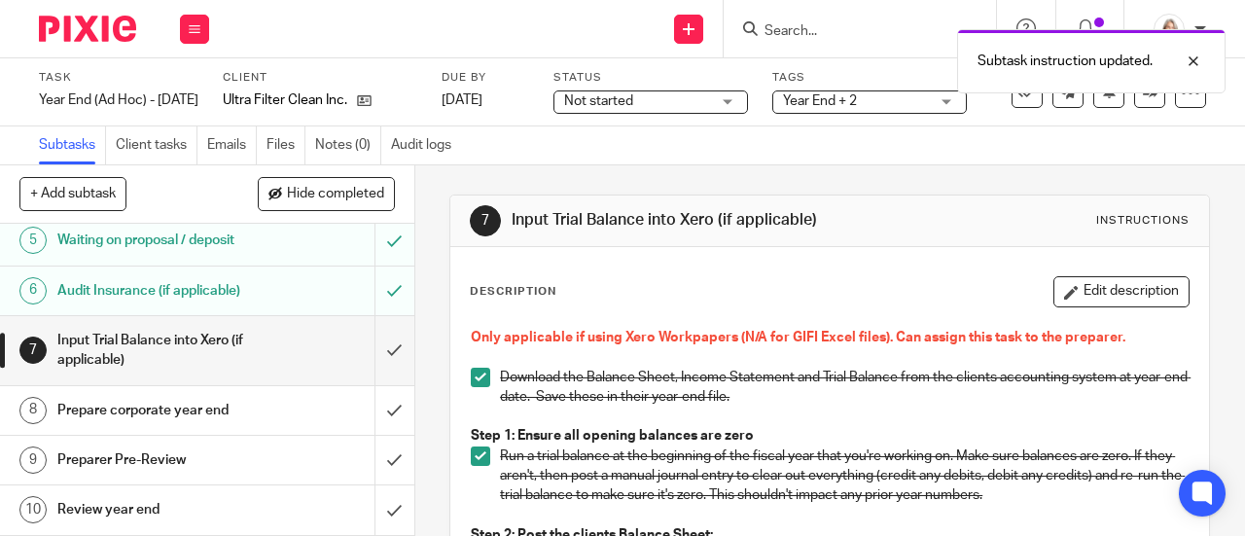
scroll to position [292, 0]
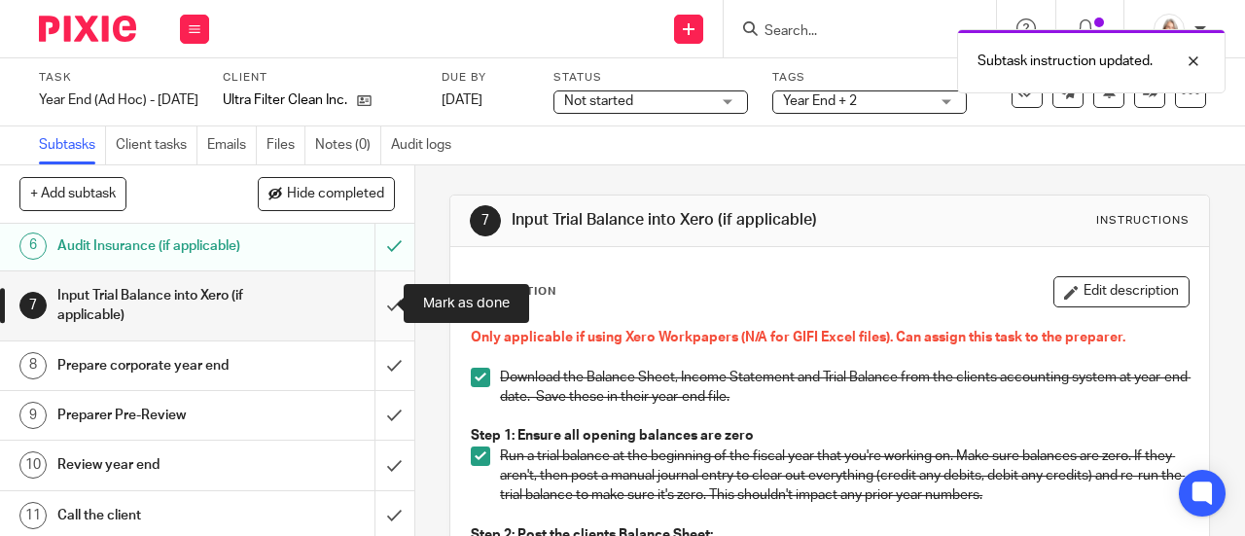
click at [367, 301] on input "submit" at bounding box center [207, 305] width 414 height 69
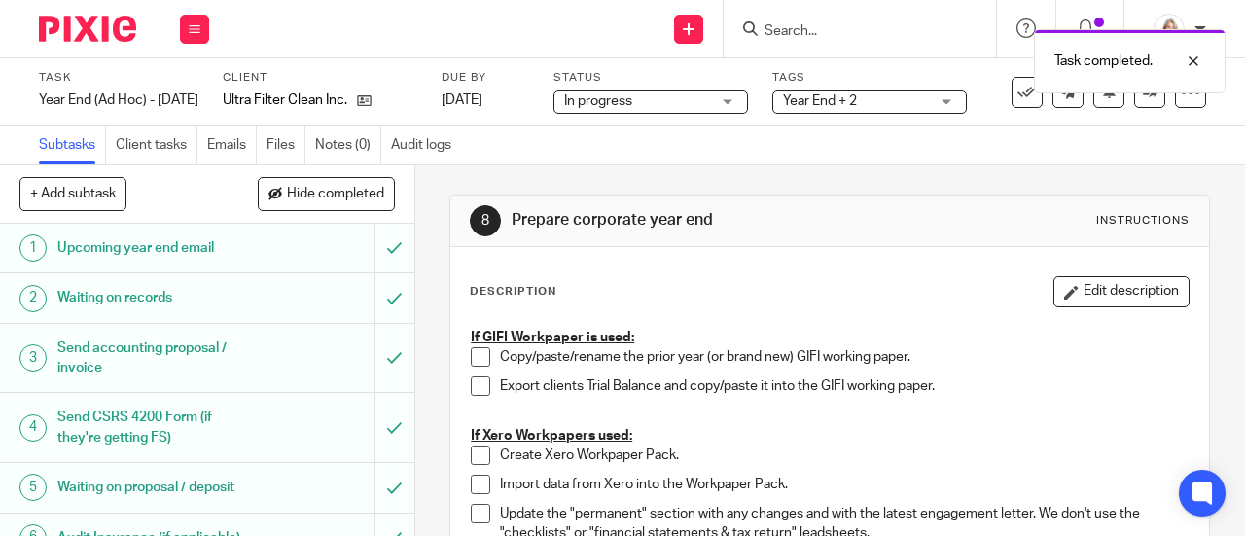
click at [962, 108] on div "Year End + 2" at bounding box center [869, 101] width 195 height 23
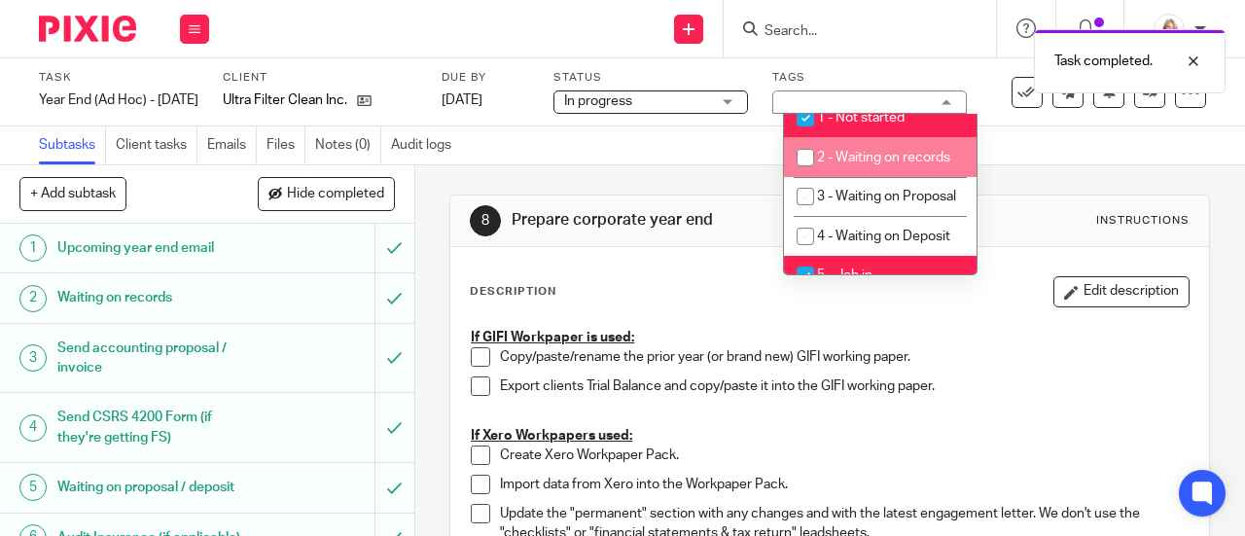
scroll to position [486, 0]
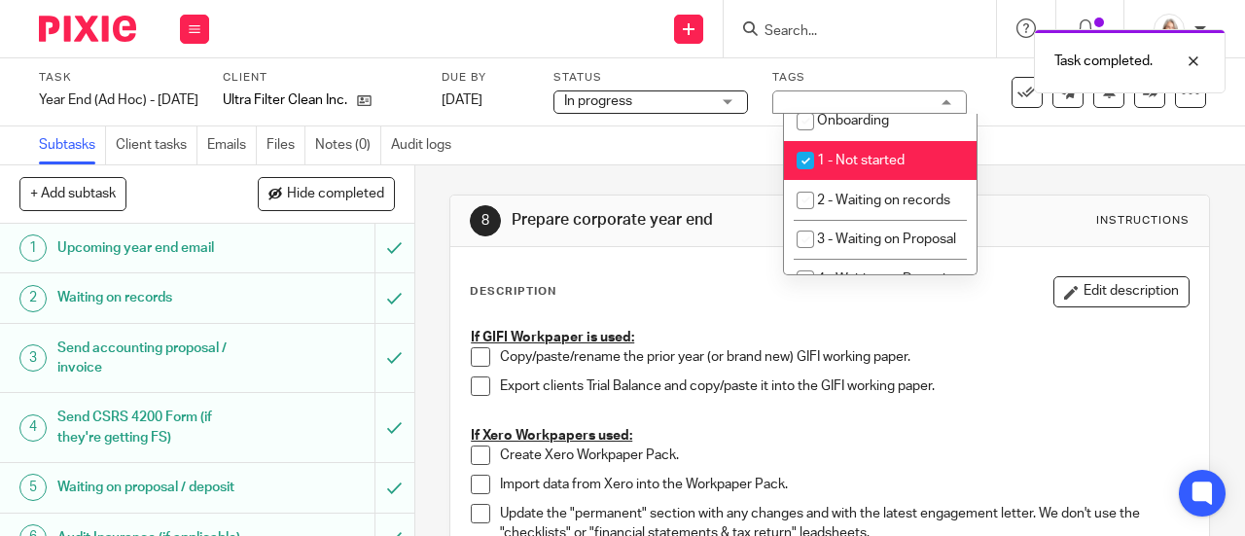
click at [920, 166] on li "1 - Not started" at bounding box center [880, 161] width 193 height 40
checkbox input "false"
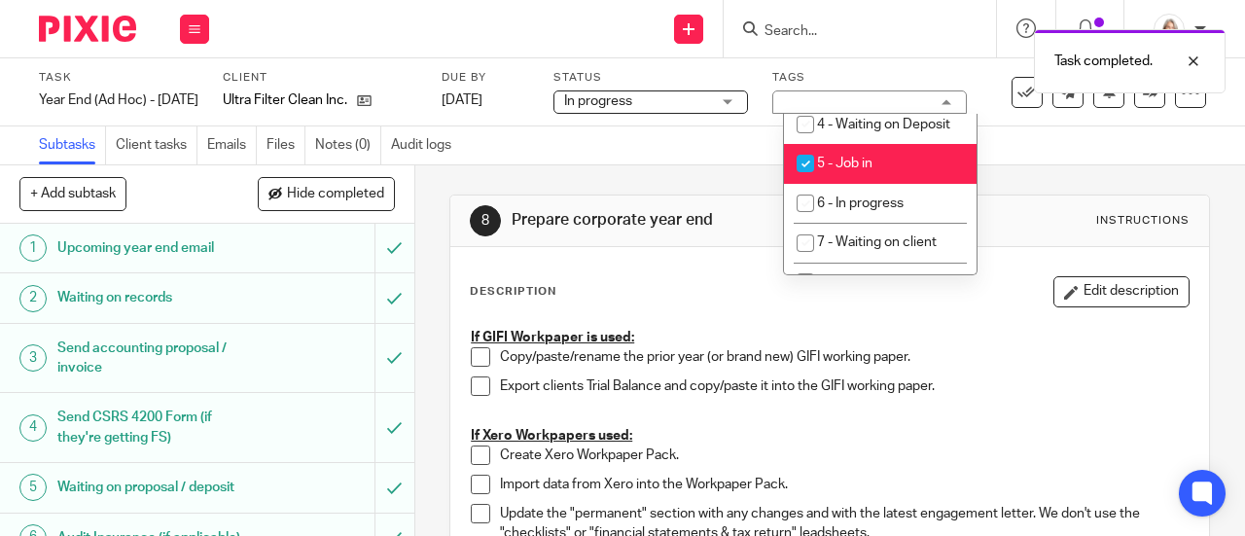
scroll to position [681, 0]
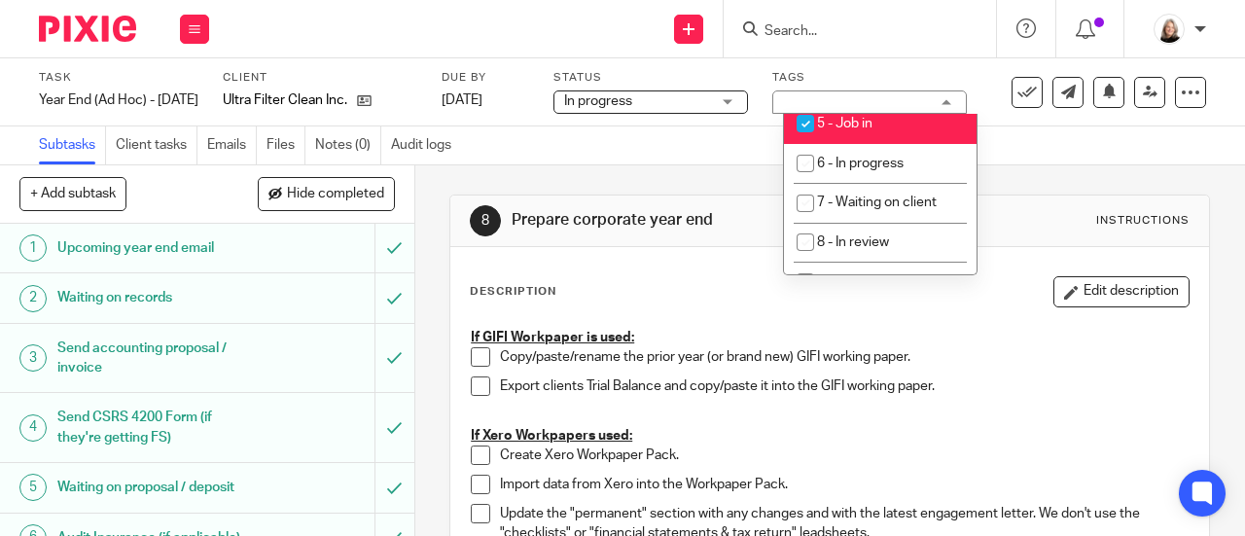
click at [923, 144] on li "5 - Job in" at bounding box center [880, 124] width 193 height 40
checkbox input "false"
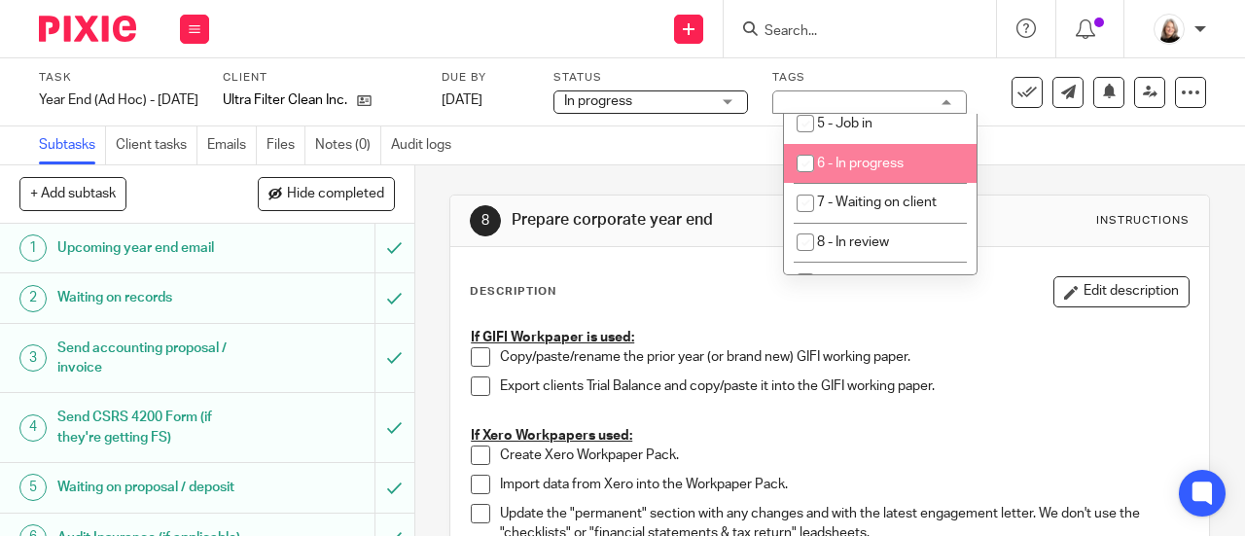
click at [919, 184] on li "6 - In progress" at bounding box center [880, 164] width 193 height 40
checkbox input "true"
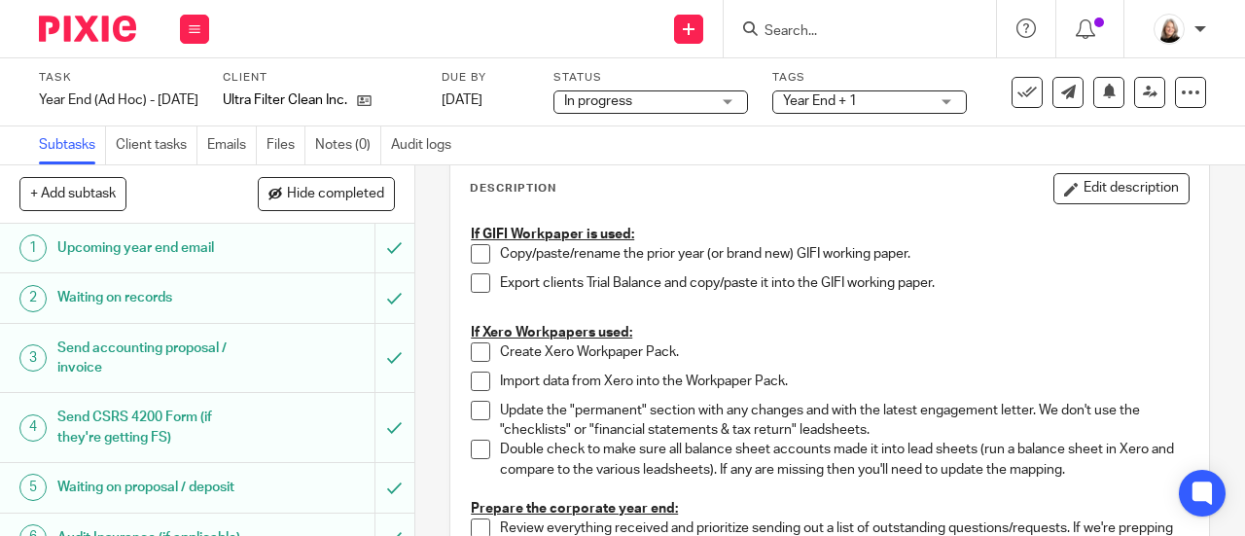
scroll to position [97, 0]
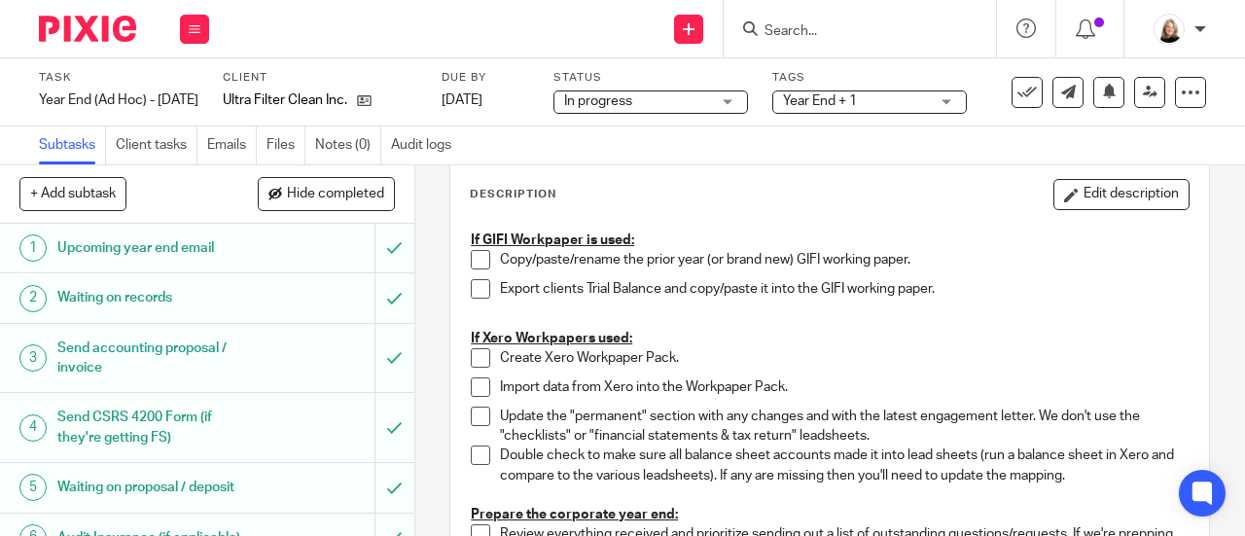
click at [473, 348] on span at bounding box center [480, 357] width 19 height 19
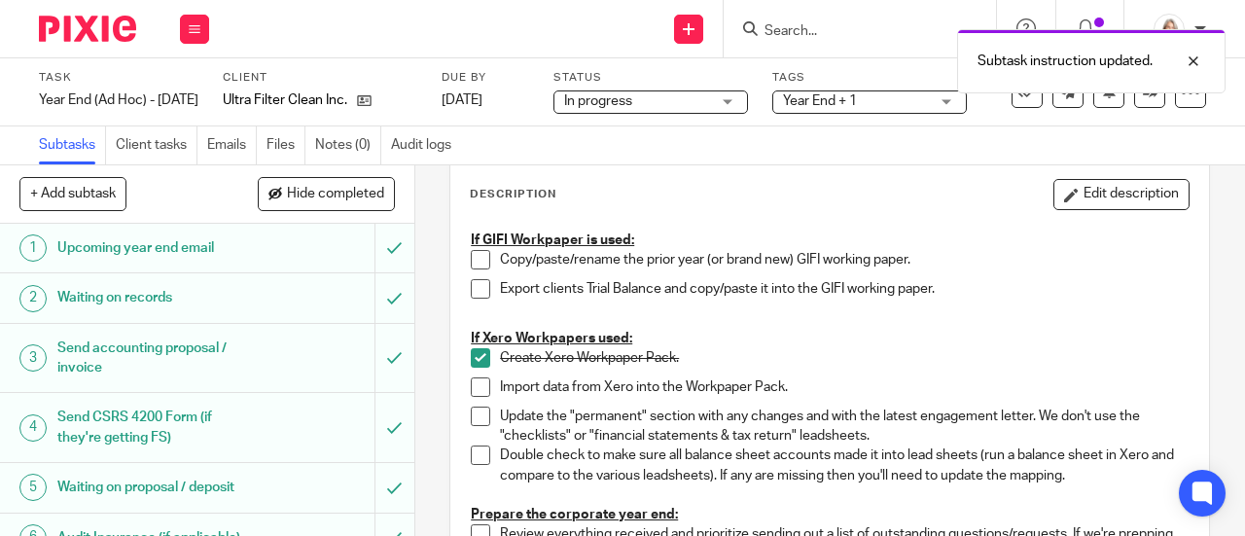
click at [475, 385] on span at bounding box center [480, 386] width 19 height 19
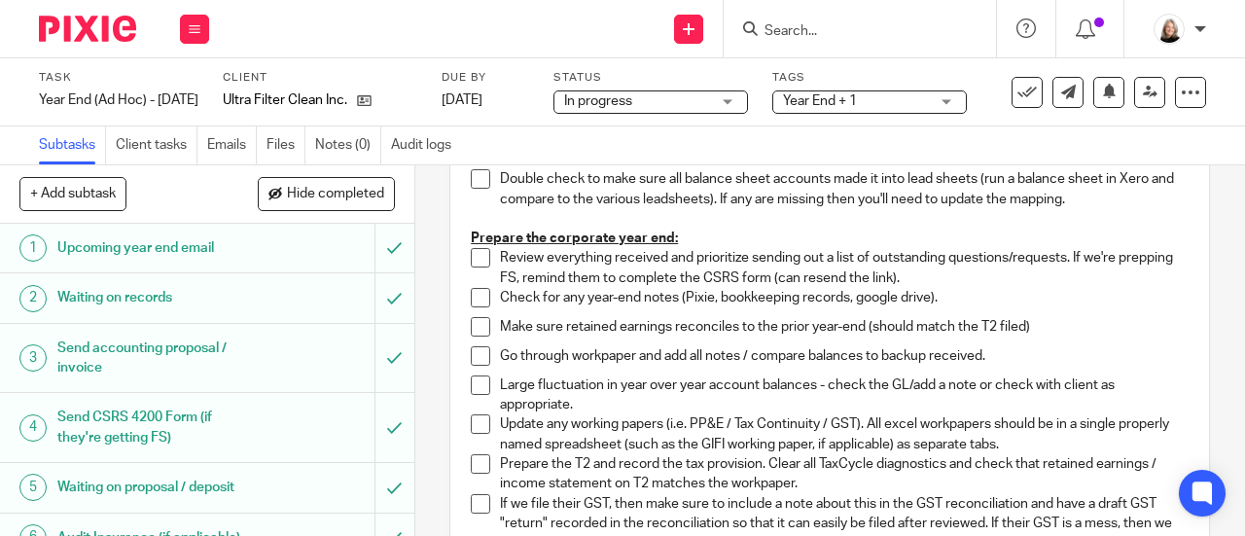
scroll to position [389, 0]
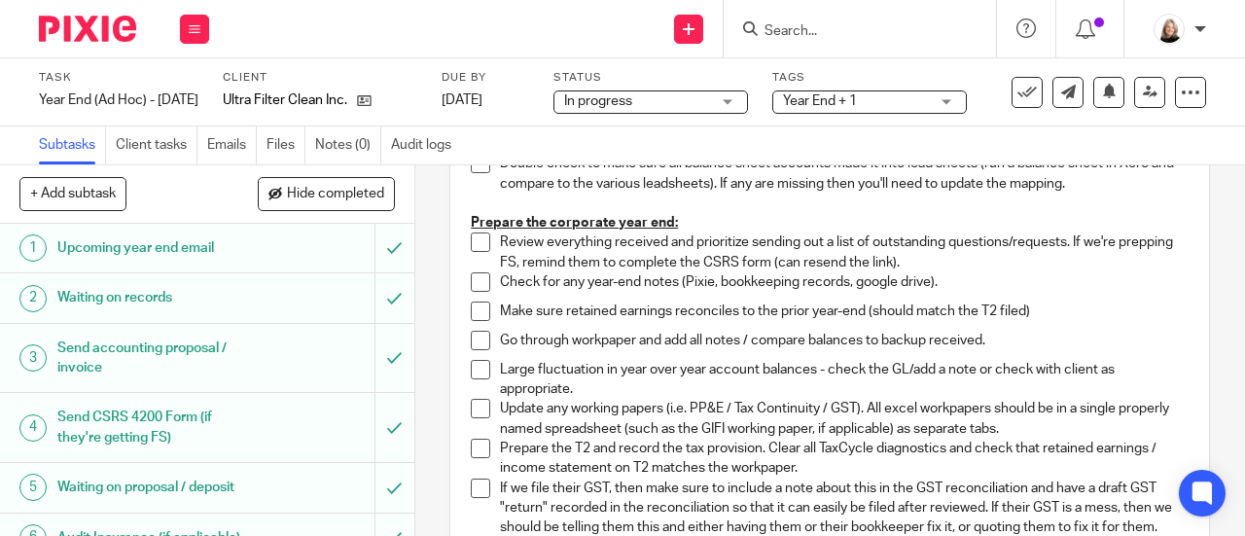
click at [471, 244] on span at bounding box center [480, 241] width 19 height 19
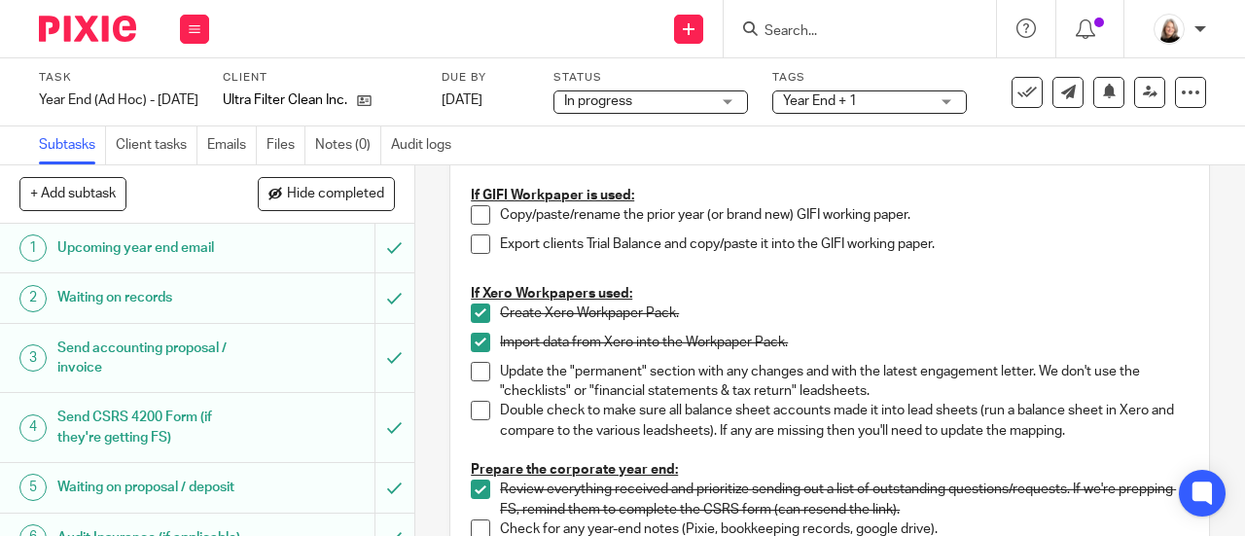
scroll to position [0, 0]
